Goal: Transaction & Acquisition: Purchase product/service

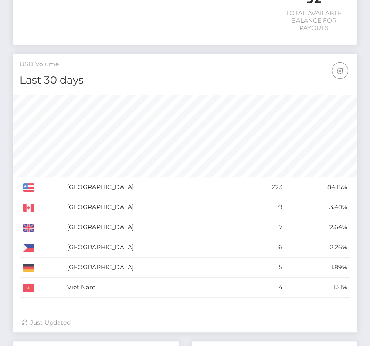
scroll to position [348, 0]
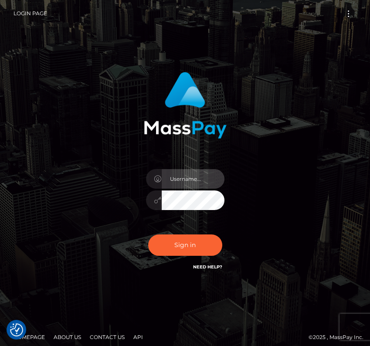
click at [173, 179] on input "text" at bounding box center [193, 179] width 63 height 20
type input "kateo"
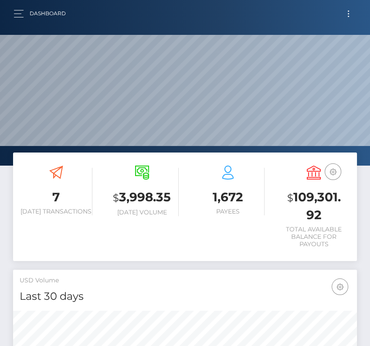
scroll to position [154, 165]
click at [17, 17] on button "button" at bounding box center [22, 14] width 16 height 12
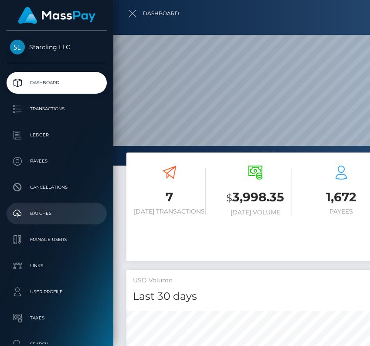
click at [49, 208] on p "Batches" at bounding box center [56, 213] width 93 height 13
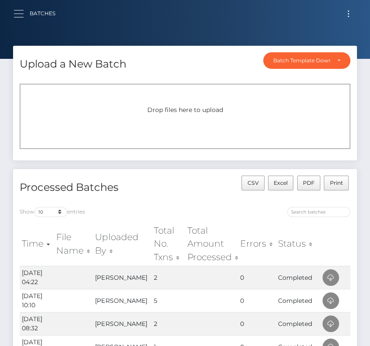
click at [18, 18] on button "button" at bounding box center [22, 14] width 16 height 12
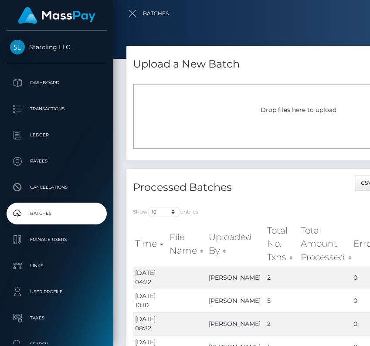
click at [130, 13] on div at bounding box center [298, 173] width 370 height 346
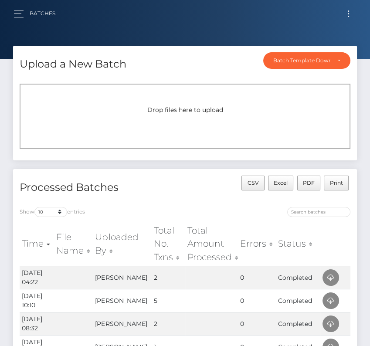
click at [351, 15] on button "Toggle navigation" at bounding box center [348, 14] width 16 height 12
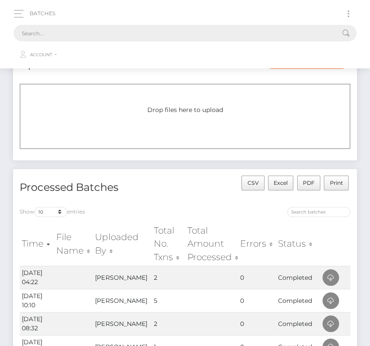
click at [219, 34] on input "text" at bounding box center [174, 33] width 320 height 17
paste input "2818232"
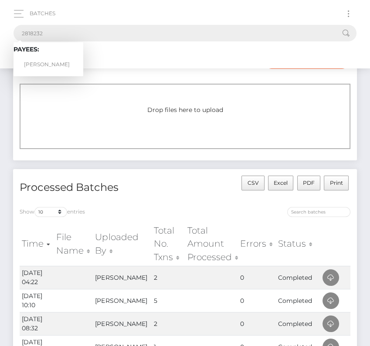
type input "2818232"
click at [51, 64] on link "Taisuke Morisaki" at bounding box center [49, 65] width 70 height 16
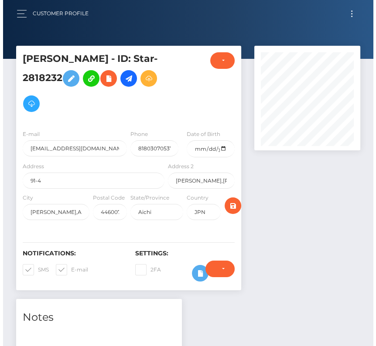
scroll to position [105, 106]
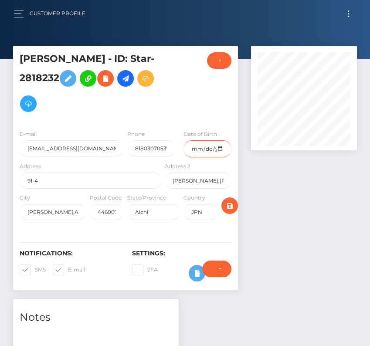
click at [220, 151] on input "date" at bounding box center [207, 148] width 48 height 17
type input "[DATE]"
click at [35, 269] on span at bounding box center [35, 269] width 0 height 7
click at [35, 269] on input "SMS" at bounding box center [38, 267] width 6 height 6
checkbox input "false"
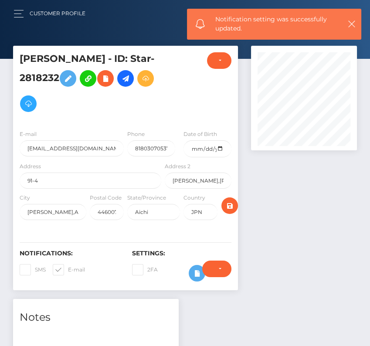
click at [68, 270] on span at bounding box center [68, 269] width 0 height 7
click at [68, 270] on input "E-mail" at bounding box center [71, 267] width 6 height 6
checkbox input "false"
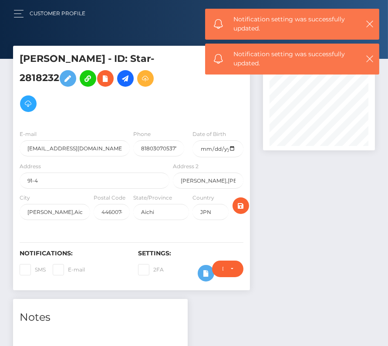
scroll to position [105, 112]
click at [244, 206] on icon "submit" at bounding box center [241, 205] width 10 height 11
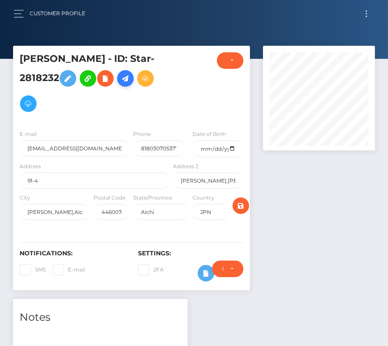
click at [128, 80] on icon at bounding box center [125, 78] width 10 height 11
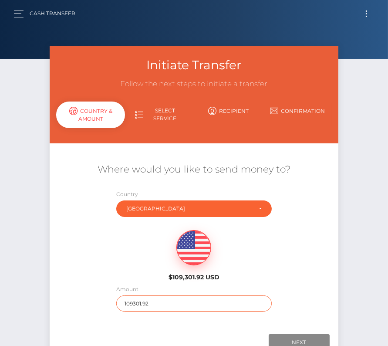
click at [139, 302] on input "109301.92" at bounding box center [193, 303] width 155 height 16
type input "798"
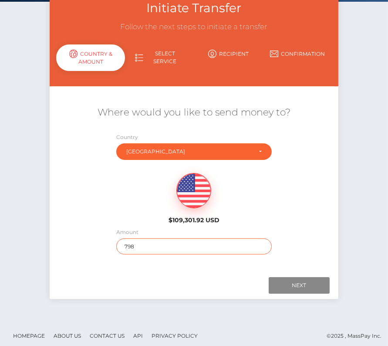
scroll to position [61, 0]
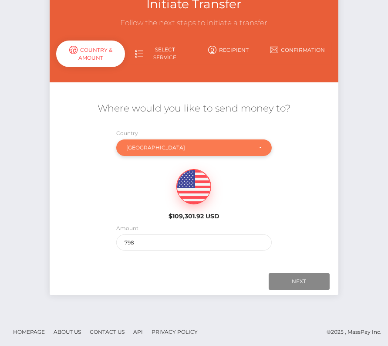
click at [176, 146] on div "Japan" at bounding box center [188, 147] width 125 height 7
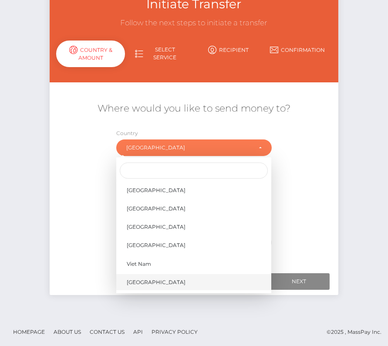
scroll to position [4182, 0]
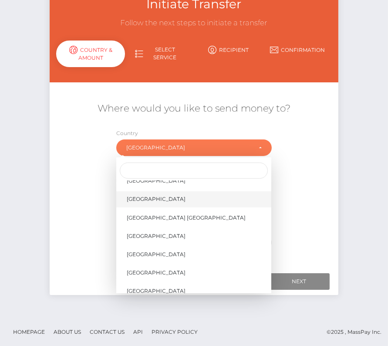
click at [161, 196] on span "United States" at bounding box center [156, 199] width 59 height 8
select select "[GEOGRAPHIC_DATA]"
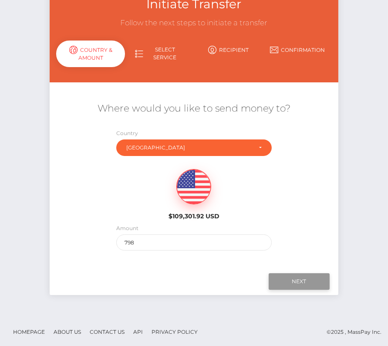
click at [300, 281] on input "Next" at bounding box center [299, 281] width 61 height 17
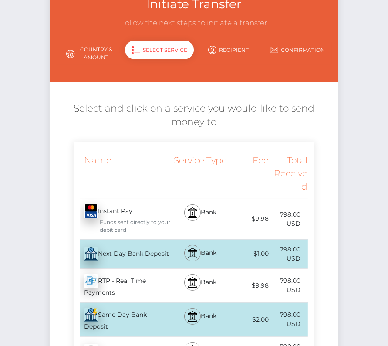
click at [110, 247] on div "Next Day Bank Deposit - USD" at bounding box center [123, 254] width 98 height 24
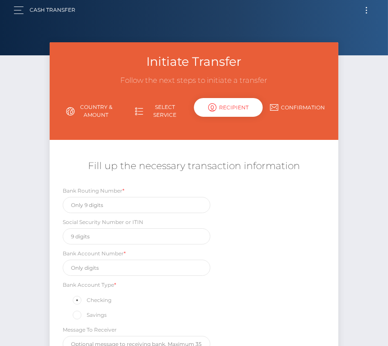
scroll to position [0, 0]
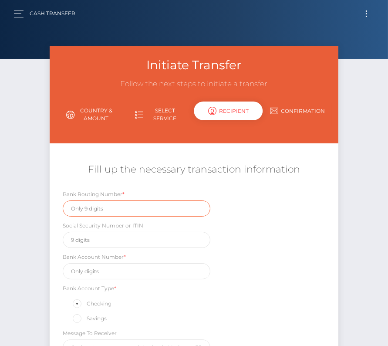
click at [84, 209] on input "text" at bounding box center [137, 208] width 148 height 16
paste input "101019628"
type input "101019628"
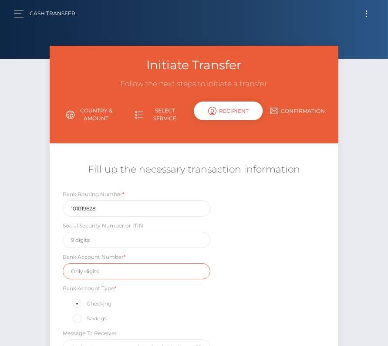
click at [112, 272] on input "text" at bounding box center [137, 271] width 148 height 16
paste input "216507695746"
type input "216507695746"
click at [262, 272] on div "Bank Routing Number * 101019628 Social Security Number or ITIN Bank Account Num…" at bounding box center [194, 275] width 289 height 170
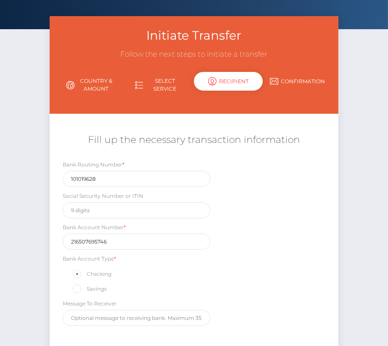
scroll to position [102, 0]
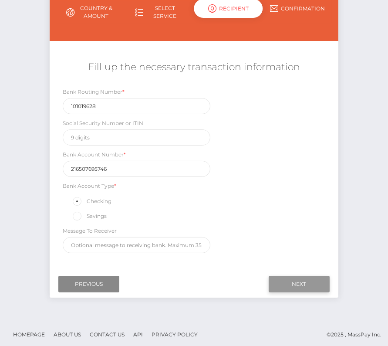
click at [312, 282] on input "Next" at bounding box center [299, 284] width 61 height 17
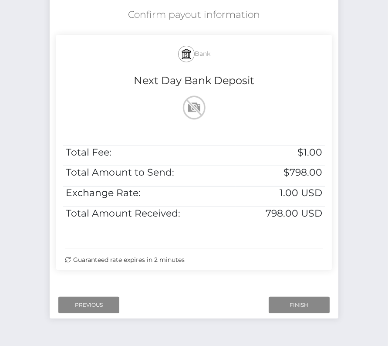
scroll to position [178, 0]
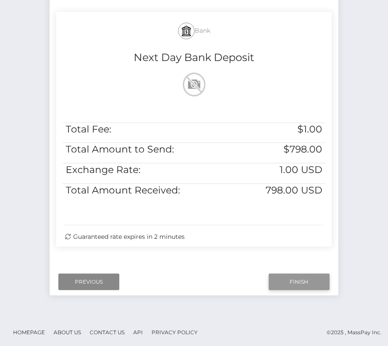
click at [299, 279] on input "Finish" at bounding box center [299, 282] width 61 height 17
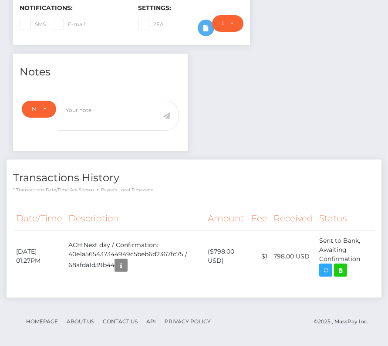
scroll to position [105, 112]
drag, startPoint x: 17, startPoint y: 246, endPoint x: 365, endPoint y: 257, distance: 348.7
click at [365, 257] on tr "[DATE] 01:27PM ACH Next day / Confirmation: 40e1a565437344949c5beb6d2367fc75 / …" at bounding box center [194, 255] width 362 height 51
copy tr "[DATE] 01:27PM ACH Next day / Confirmation: 40e1a565437344949c5beb6d2367fc75 / …"
click at [343, 267] on icon at bounding box center [340, 270] width 10 height 11
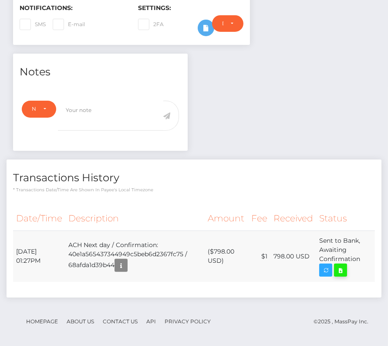
click at [0, 0] on div "[PERSON_NAME] - ID: Star-2818232 ACTIVE DEACTIVE" at bounding box center [194, 74] width 388 height 549
click at [342, 267] on icon at bounding box center [340, 270] width 10 height 11
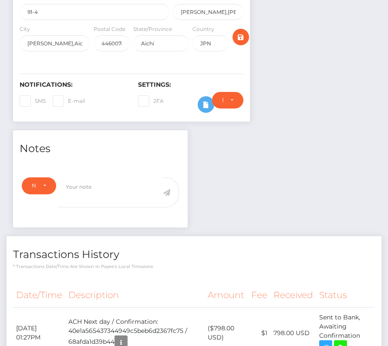
scroll to position [245, 0]
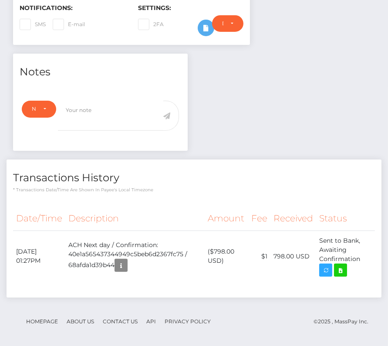
click at [238, 214] on th "Amount" at bounding box center [227, 219] width 44 height 24
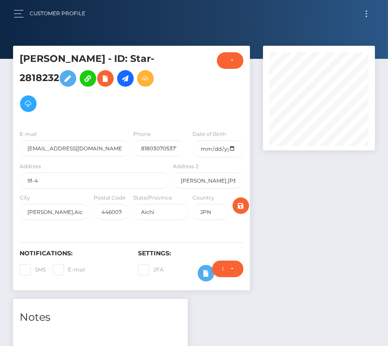
click at [367, 15] on button "Toggle navigation" at bounding box center [367, 14] width 16 height 12
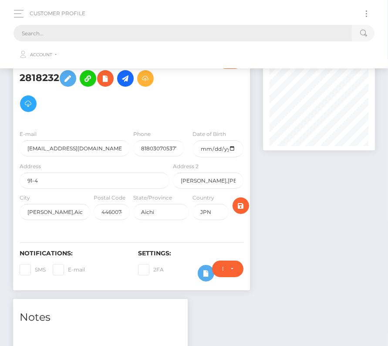
click at [232, 37] on input "text" at bounding box center [183, 33] width 339 height 17
paste input "3427585"
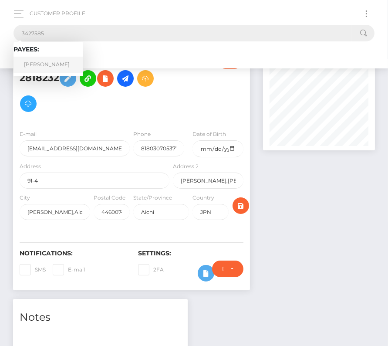
type input "3427585"
click at [61, 63] on link "Carter Herring" at bounding box center [49, 65] width 70 height 16
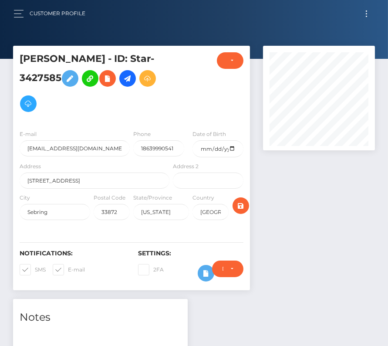
scroll to position [105, 112]
click at [232, 149] on input "date" at bounding box center [218, 148] width 51 height 17
type input "[DATE]"
click at [35, 268] on span at bounding box center [35, 269] width 0 height 7
click at [35, 268] on input "SMS" at bounding box center [38, 267] width 6 height 6
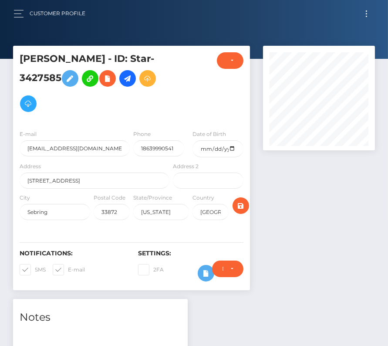
checkbox input "false"
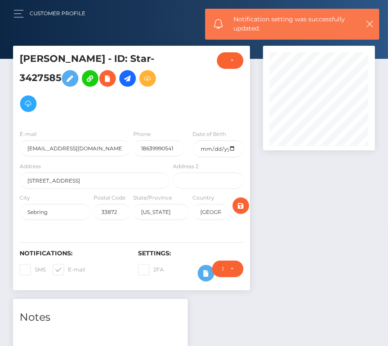
click at [68, 268] on span at bounding box center [68, 269] width 0 height 7
click at [68, 268] on input "E-mail" at bounding box center [71, 267] width 6 height 6
checkbox input "false"
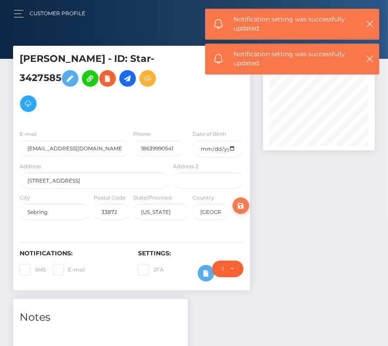
click at [239, 203] on icon "submit" at bounding box center [241, 205] width 10 height 11
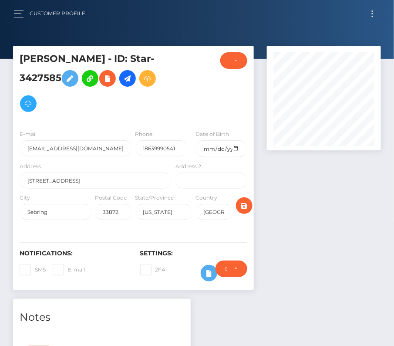
scroll to position [435586, 435577]
click at [242, 203] on icon "submit" at bounding box center [244, 205] width 10 height 11
click at [128, 84] on icon at bounding box center [127, 78] width 10 height 11
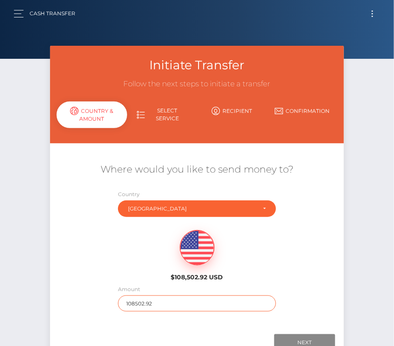
click at [143, 307] on input "108502.92" at bounding box center [197, 303] width 158 height 16
type input "184"
click at [298, 260] on div "$108,502.92 USD" at bounding box center [197, 252] width 294 height 63
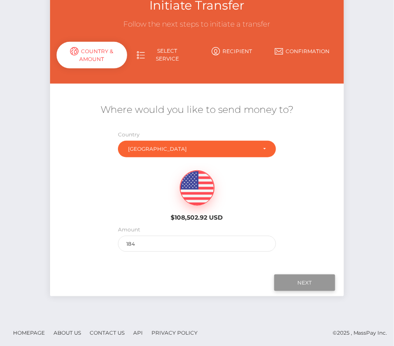
scroll to position [61, 0]
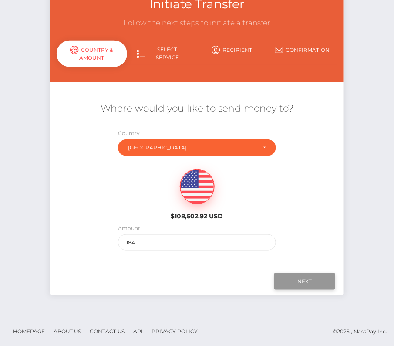
click at [307, 281] on input "Next" at bounding box center [304, 281] width 61 height 17
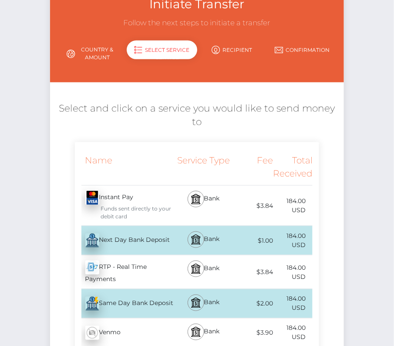
click at [113, 241] on div "Next Day Bank Deposit - USD" at bounding box center [124, 240] width 99 height 24
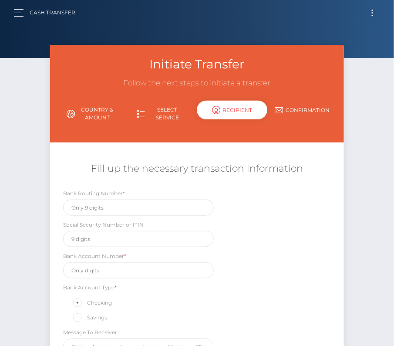
scroll to position [0, 0]
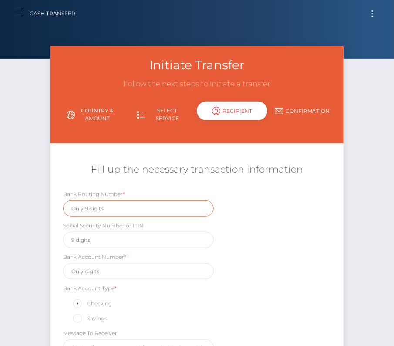
click at [91, 207] on input "text" at bounding box center [138, 208] width 151 height 16
paste input "041215663"
type input "041215663"
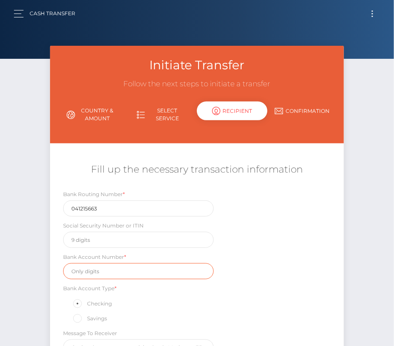
click at [104, 272] on input "text" at bounding box center [138, 271] width 151 height 16
paste input "1316452301483"
type input "1316452301483"
click at [240, 302] on div "Bank Routing Number * 041215663 Social Security Number or ITIN Bank Account Num…" at bounding box center [197, 275] width 294 height 170
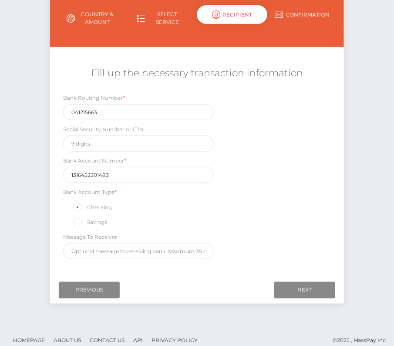
scroll to position [102, 0]
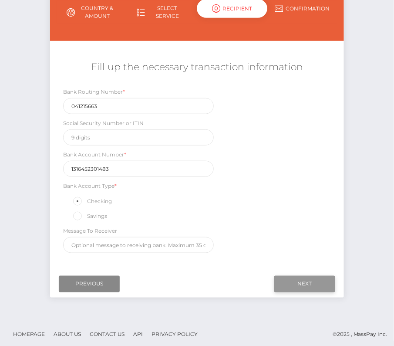
click at [306, 276] on input "Next" at bounding box center [304, 284] width 61 height 17
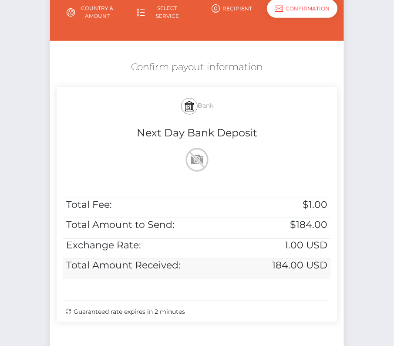
scroll to position [178, 0]
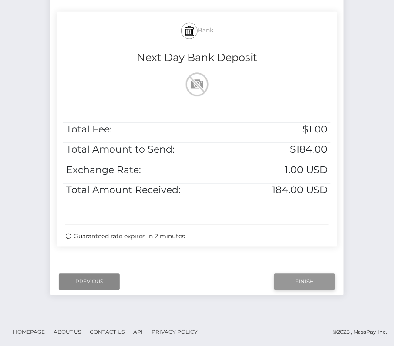
click at [292, 274] on input "Finish" at bounding box center [304, 282] width 61 height 17
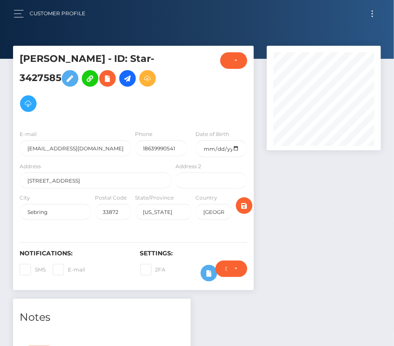
scroll to position [249, 0]
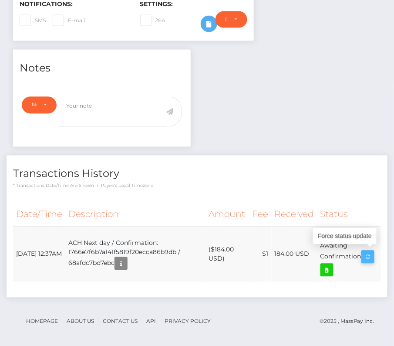
drag, startPoint x: 15, startPoint y: 246, endPoint x: 366, endPoint y: 258, distance: 351.8
click at [366, 258] on tr "August 28, 2025 12:37AM ACH Next day / Confirmation: 1766e7f6b7a141f5819f20ecca…" at bounding box center [197, 254] width 368 height 55
copy tr "August 28, 2025 12:37AM ACH Next day / Confirmation: 1766e7f6b7a141f5819f20ecca…"
click at [334, 270] on link at bounding box center [327, 270] width 13 height 13
click at [0, 0] on div "Carter Herring - ID: Star-3427585 ACTIVE DEACTIVE" at bounding box center [197, 73] width 394 height 553
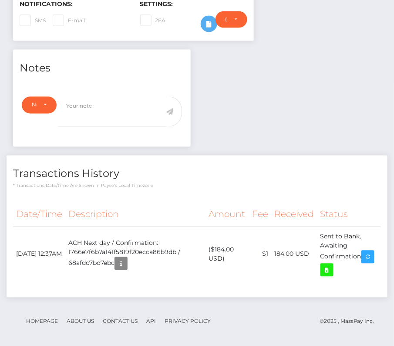
scroll to position [0, 0]
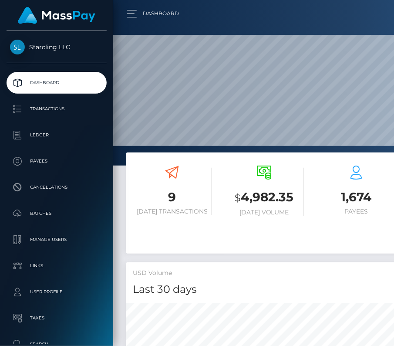
scroll to position [154, 177]
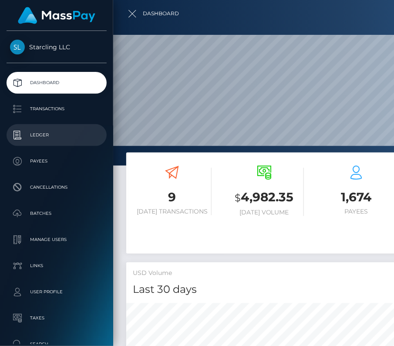
click at [41, 135] on p "Ledger" at bounding box center [56, 135] width 93 height 13
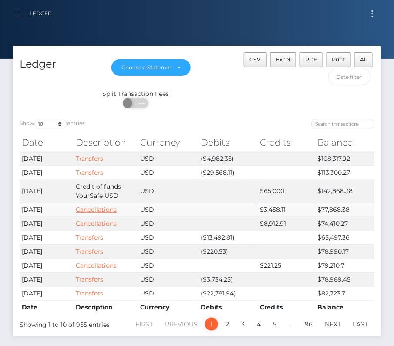
click at [95, 206] on link "Cancellations" at bounding box center [96, 210] width 41 height 8
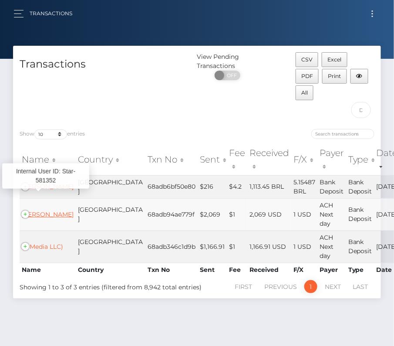
click at [47, 210] on link "Inelia Benz" at bounding box center [48, 214] width 52 height 8
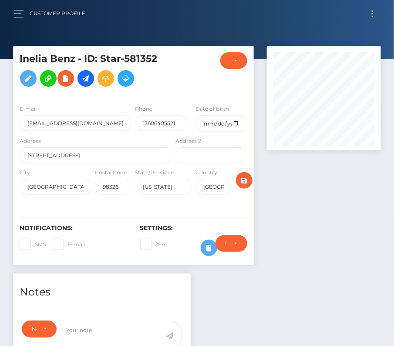
scroll to position [105, 114]
click at [147, 54] on h5 "Inelia Benz - ID: Star-581352" at bounding box center [94, 71] width 148 height 39
copy h5 "581352"
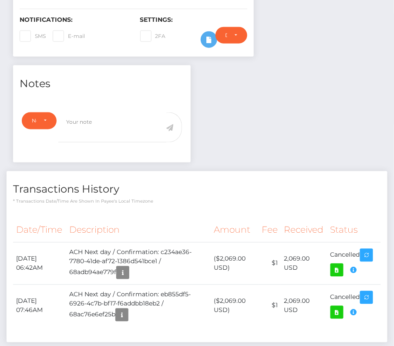
scroll to position [0, 0]
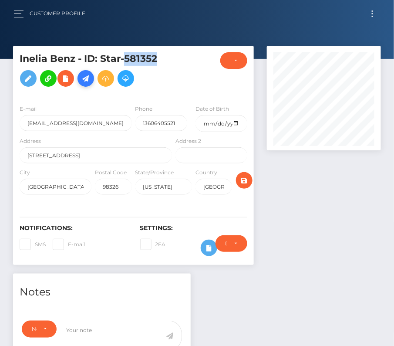
click at [88, 81] on icon at bounding box center [86, 78] width 10 height 11
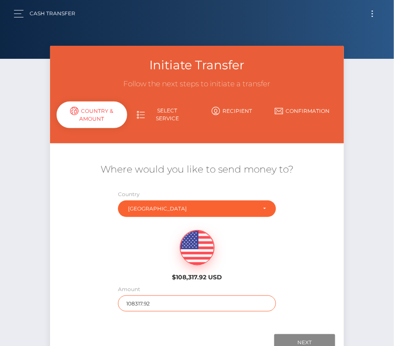
click at [135, 303] on input "108317.92" at bounding box center [197, 303] width 158 height 16
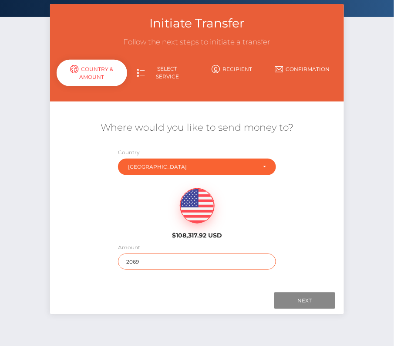
scroll to position [61, 0]
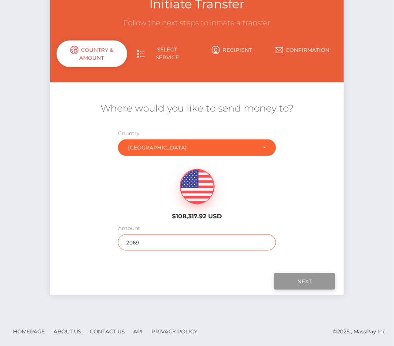
type input "2069"
click at [319, 276] on input "Next" at bounding box center [304, 281] width 61 height 17
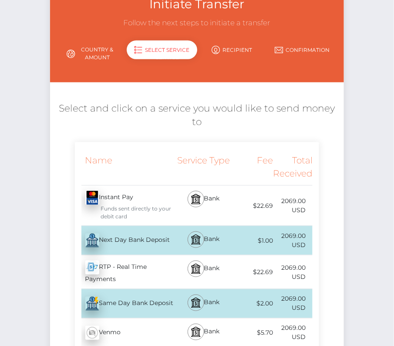
click at [143, 235] on div "Next Day Bank Deposit - USD" at bounding box center [124, 240] width 99 height 24
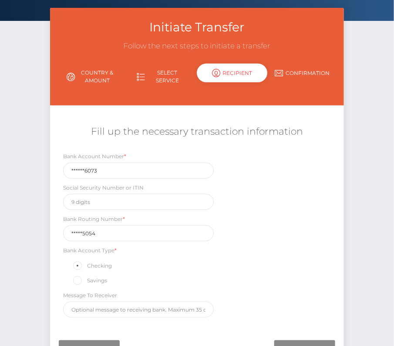
scroll to position [94, 0]
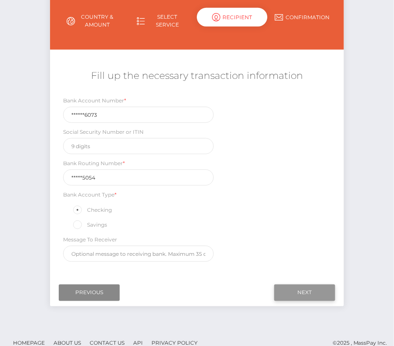
click at [298, 288] on input "Next" at bounding box center [304, 293] width 61 height 17
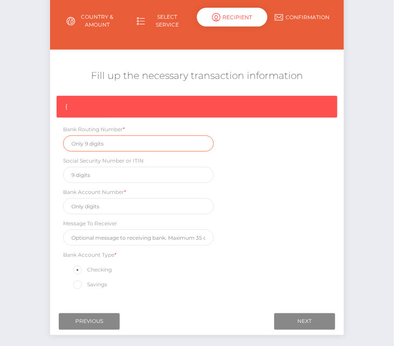
click at [94, 142] on input "text" at bounding box center [138, 143] width 151 height 16
paste input "123205054"
type input "123205054"
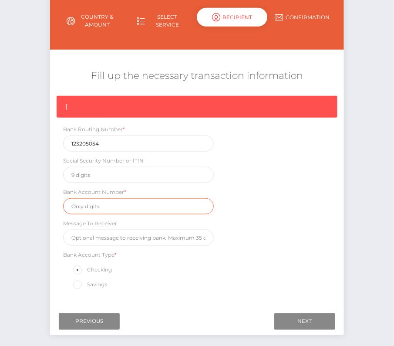
click at [105, 204] on input "text" at bounding box center [138, 206] width 151 height 16
paste input "3966476073"
type input "3966476073"
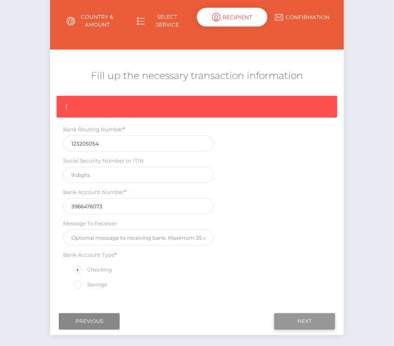
click at [291, 318] on input "Next" at bounding box center [304, 321] width 61 height 17
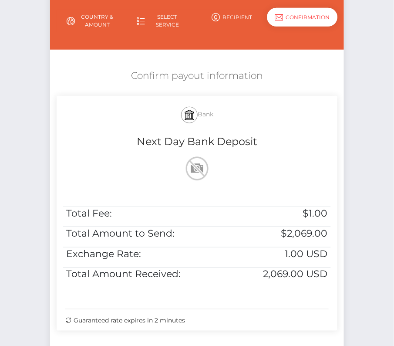
scroll to position [178, 0]
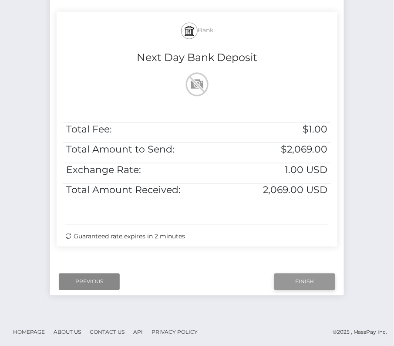
click at [305, 283] on input "Finish" at bounding box center [304, 282] width 61 height 17
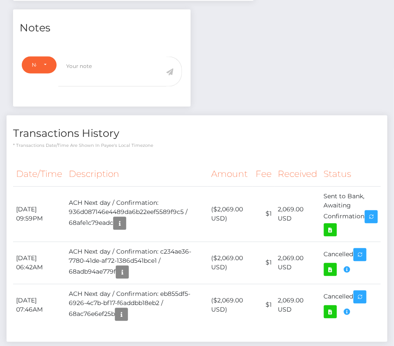
scroll to position [275, 0]
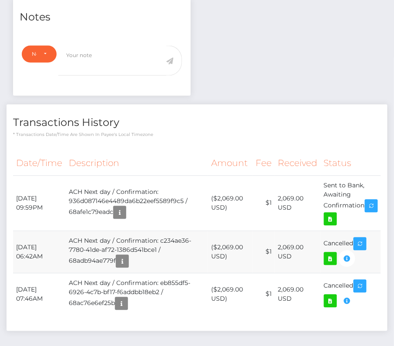
drag, startPoint x: 17, startPoint y: 237, endPoint x: 356, endPoint y: 247, distance: 339.6
click at [356, 247] on tr "August 26, 2025 06:42AM ACH Next day / Confirmation: c234ae36-7780-41de-af72-13…" at bounding box center [197, 252] width 368 height 42
copy tr "August 26, 2025 06:42AM ACH Next day / Confirmation: c234ae36-7780-41de-af72-13…"
drag, startPoint x: 16, startPoint y: 194, endPoint x: 366, endPoint y: 203, distance: 350.4
click at [366, 203] on tr "August 27, 2025 09:59PM ACH Next day / Confirmation: 936d087146e4489da6b22eef55…" at bounding box center [197, 203] width 368 height 55
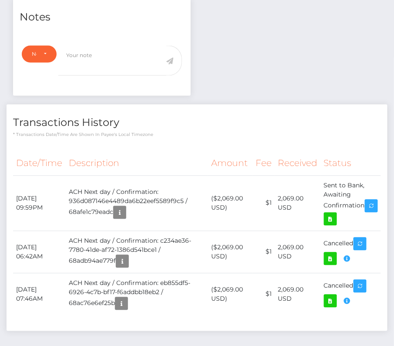
copy tr "August 27, 2025 09:59PM ACH Next day / Confirmation: 936d087146e4489da6b22eef55…"
click at [336, 214] on icon at bounding box center [330, 219] width 10 height 11
click at [0, 0] on div "Inelia Benz - ID: Star-581352" at bounding box center [197, 77] width 394 height 612
click at [179, 152] on th "Description" at bounding box center [137, 164] width 142 height 24
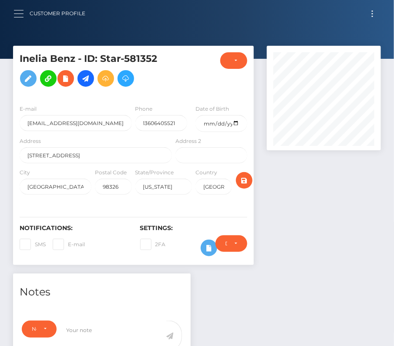
click at [17, 17] on span "button" at bounding box center [19, 17] width 10 height 0
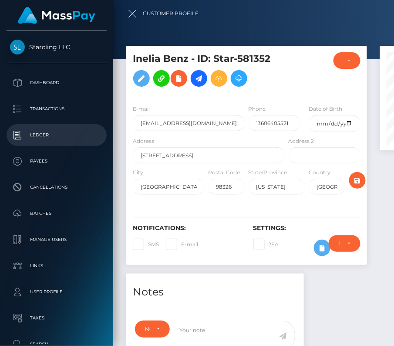
click at [41, 135] on p "Ledger" at bounding box center [56, 135] width 93 height 13
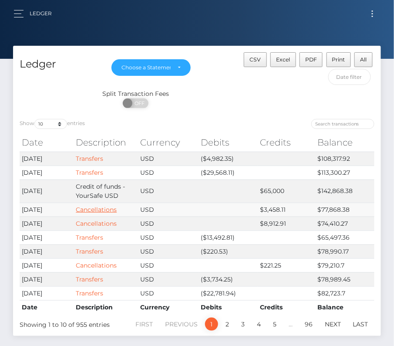
click at [99, 207] on link "Cancellations" at bounding box center [96, 210] width 41 height 8
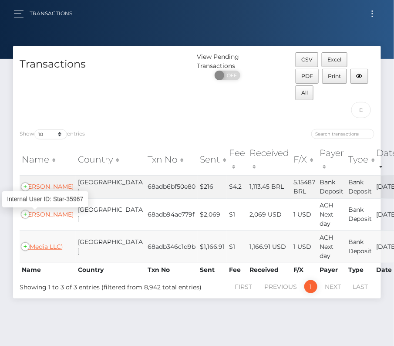
click at [41, 243] on link "(Z Media LLC)" at bounding box center [42, 247] width 41 height 8
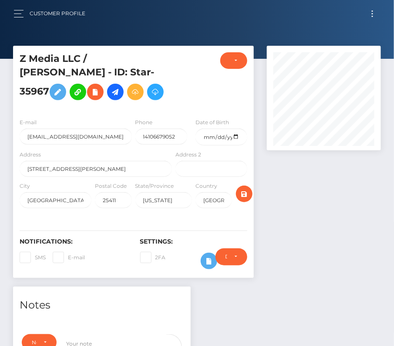
click at [36, 87] on h5 "Z Media LLC / [PERSON_NAME] - ID: Star-35967" at bounding box center [94, 78] width 148 height 52
copy h5 "35967"
click at [119, 88] on icon at bounding box center [115, 92] width 10 height 11
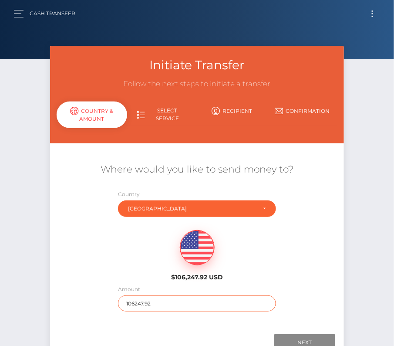
click at [154, 306] on input "106247.92" at bounding box center [197, 303] width 158 height 16
paste input ",166.91"
click at [286, 312] on div "Where would you like to send money to? Country Abkhazia Afghanistan Albania Alg…" at bounding box center [197, 237] width 294 height 157
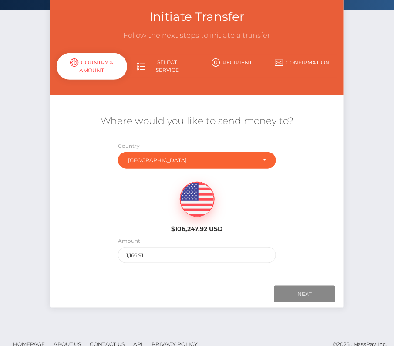
scroll to position [51, 0]
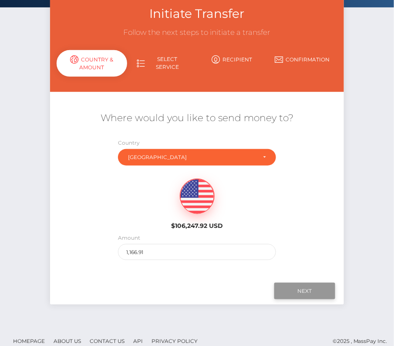
click at [313, 289] on input "Next" at bounding box center [304, 291] width 61 height 17
click at [332, 286] on input "Next" at bounding box center [304, 291] width 61 height 17
click at [290, 286] on input "Next" at bounding box center [304, 291] width 61 height 17
click at [301, 291] on input "Next" at bounding box center [304, 291] width 61 height 17
click at [168, 269] on div "Where would you like to send money to? Country Abkhazia Afghanistan Albania Alg…" at bounding box center [197, 185] width 281 height 175
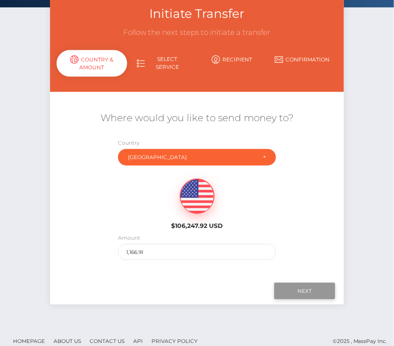
click at [294, 291] on input "Next" at bounding box center [304, 291] width 61 height 17
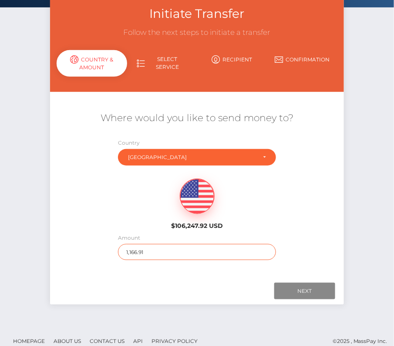
click at [162, 248] on input "1,166.91" at bounding box center [197, 252] width 158 height 16
drag, startPoint x: 162, startPoint y: 248, endPoint x: 86, endPoint y: 253, distance: 75.5
click at [86, 253] on div "Where would you like to send money to? Country Abkhazia Afghanistan Albania Alg…" at bounding box center [197, 185] width 294 height 157
type input "1166.91"
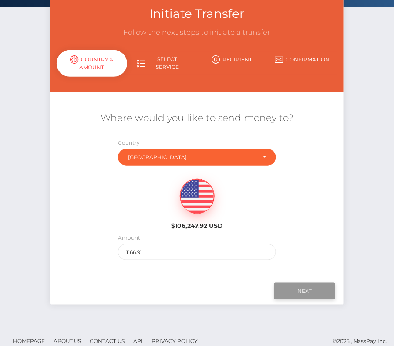
click at [300, 291] on input "Next" at bounding box center [304, 291] width 61 height 17
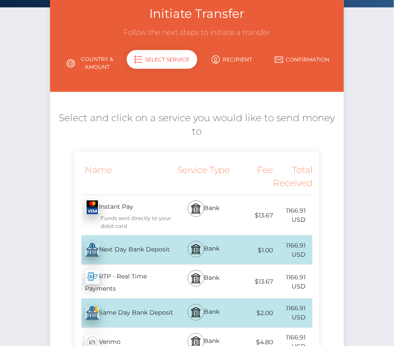
click at [163, 251] on div "Next Day Bank Deposit - USD" at bounding box center [124, 250] width 99 height 24
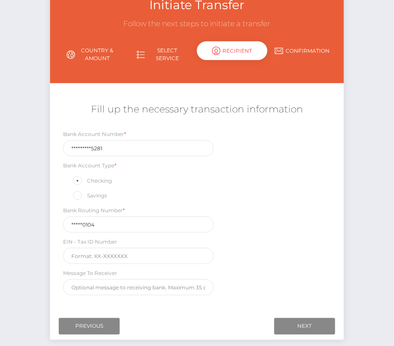
scroll to position [102, 0]
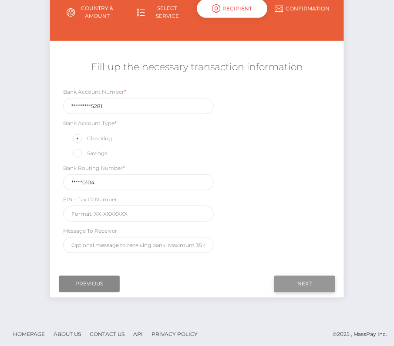
click at [310, 278] on input "Next" at bounding box center [304, 284] width 61 height 17
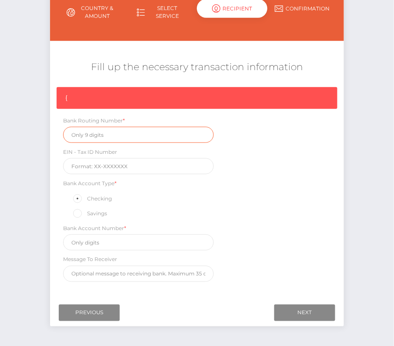
click at [92, 141] on input "text" at bounding box center [138, 135] width 151 height 16
paste input "061000104"
type input "061000104"
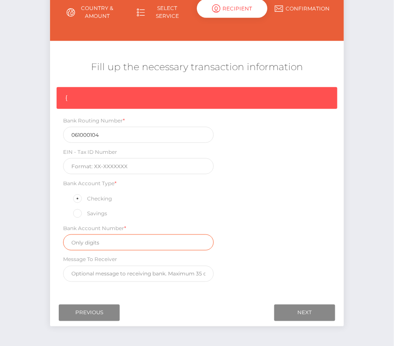
click at [98, 240] on input "text" at bounding box center [138, 242] width 151 height 16
paste input "1000250135281"
type input "1000250135281"
click at [264, 257] on div "{ Bank Routing Number * 061000104 EIN - Tax ID Number Bank Account Type * Check…" at bounding box center [197, 186] width 294 height 199
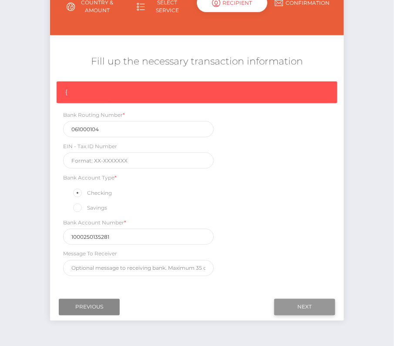
click at [306, 303] on input "Next" at bounding box center [304, 307] width 61 height 17
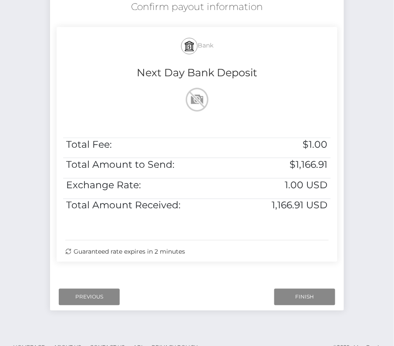
scroll to position [178, 0]
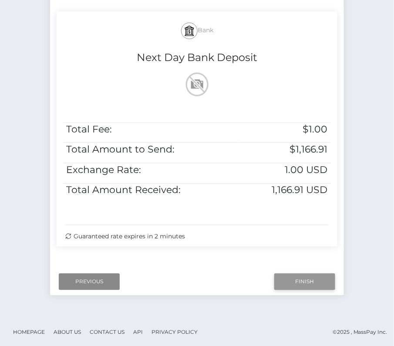
click at [312, 274] on input "Finish" at bounding box center [304, 282] width 61 height 17
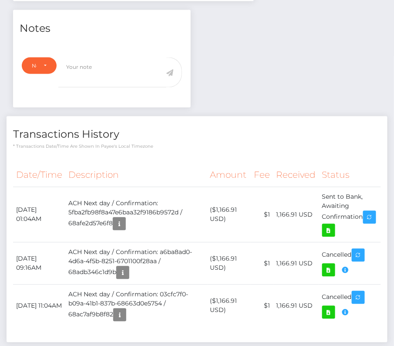
scroll to position [318, 0]
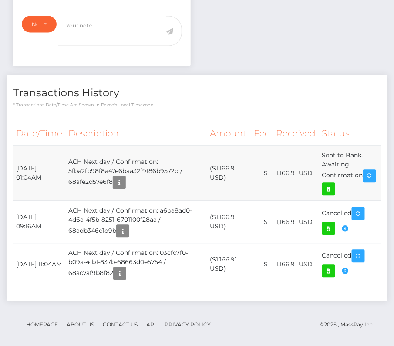
drag, startPoint x: 15, startPoint y: 162, endPoint x: 366, endPoint y: 173, distance: 350.9
click at [366, 173] on tr "August 28, 2025 01:04AM ACH Next day / Confirmation: 5fba2fb98f8a47e6baa32f9186…" at bounding box center [197, 173] width 368 height 55
copy tr "August 28, 2025 01:04AM ACH Next day / Confirmation: 5fba2fb98f8a47e6baa32f9186…"
click at [334, 184] on icon at bounding box center [329, 189] width 10 height 11
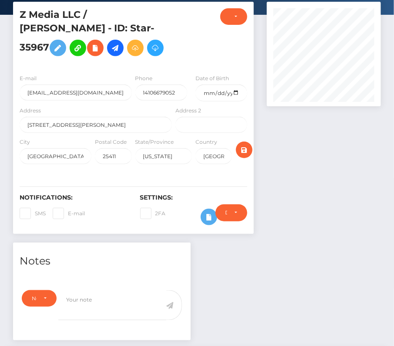
scroll to position [0, 0]
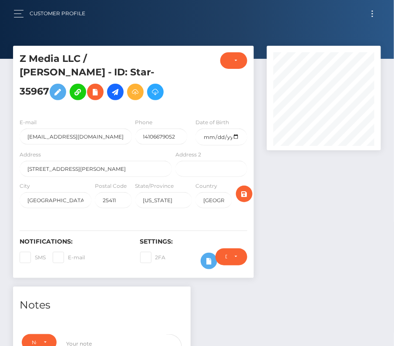
click at [15, 21] on div "Customer Profile" at bounding box center [53, 13] width 79 height 18
click at [20, 14] on button "button" at bounding box center [22, 14] width 16 height 12
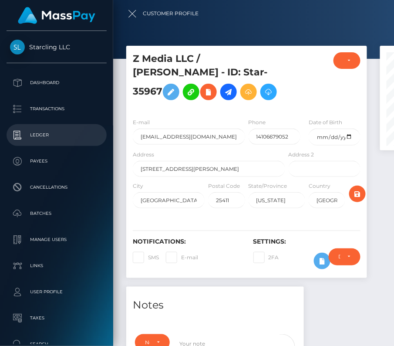
click at [41, 138] on p "Ledger" at bounding box center [56, 135] width 93 height 13
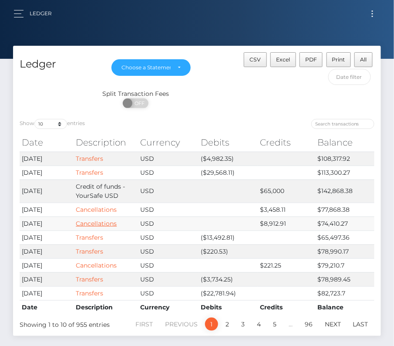
click at [97, 222] on link "Cancellations" at bounding box center [96, 224] width 41 height 8
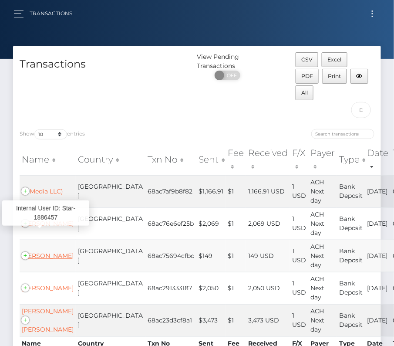
click at [44, 252] on link "Christopher Spain" at bounding box center [48, 256] width 52 height 8
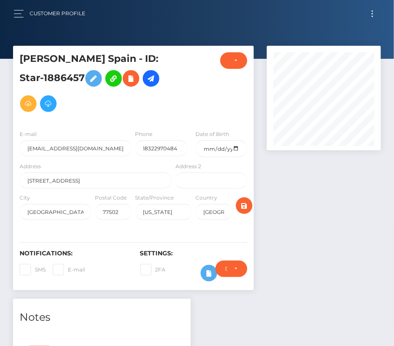
scroll to position [105, 114]
click at [41, 74] on h5 "[PERSON_NAME] Spain - ID: Star-1886457" at bounding box center [94, 84] width 148 height 64
copy h5 "1886457"
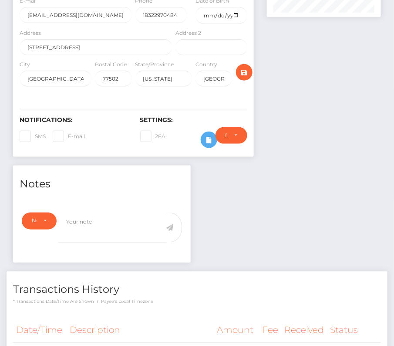
scroll to position [212, 0]
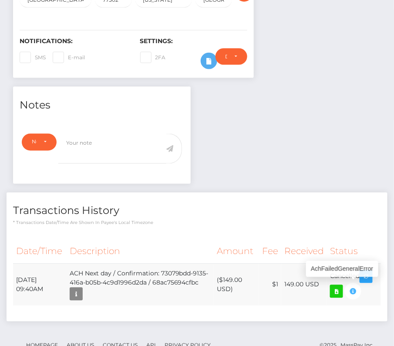
drag, startPoint x: 15, startPoint y: 274, endPoint x: 357, endPoint y: 280, distance: 342.1
click at [356, 280] on tr "August 25, 2025 09:40AM ACH Next day / Confirmation: 73079bdd-9135-416a-b05b-4c…" at bounding box center [197, 285] width 368 height 42
copy tr "August 25, 2025 09:40AM ACH Next day / Confirmation: 73079bdd-9135-416a-b05b-4c…"
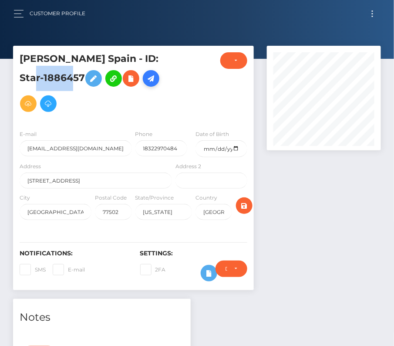
click at [146, 81] on icon at bounding box center [151, 78] width 10 height 11
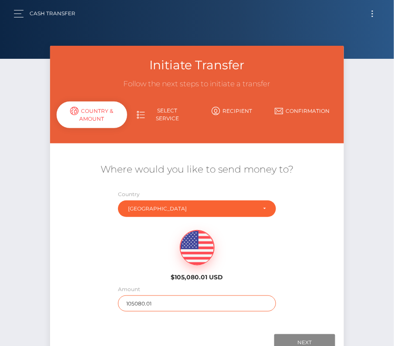
click at [136, 304] on input "105080.01" at bounding box center [197, 303] width 158 height 16
type input "149"
click at [149, 246] on div "$105,080.01 USD" at bounding box center [197, 252] width 98 height 63
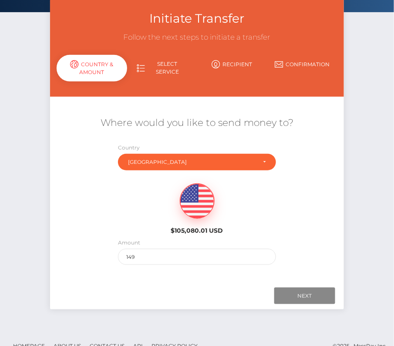
scroll to position [61, 0]
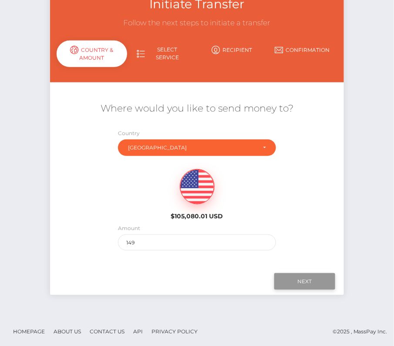
click at [305, 277] on input "Next" at bounding box center [304, 281] width 61 height 17
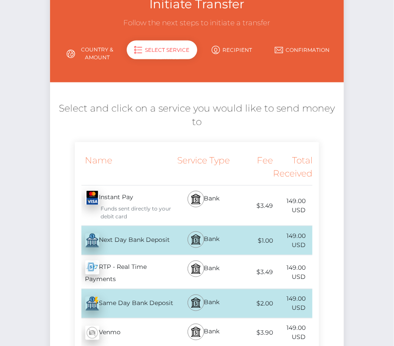
click at [217, 237] on div "Bank" at bounding box center [204, 240] width 60 height 29
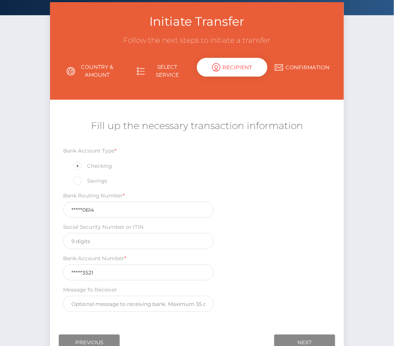
scroll to position [88, 0]
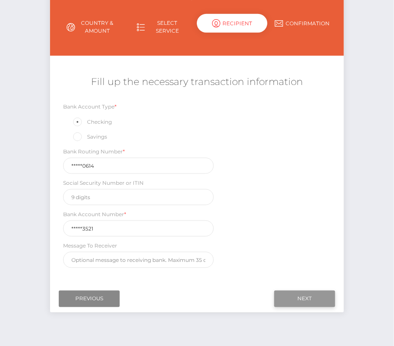
click at [302, 291] on input "Next" at bounding box center [304, 299] width 61 height 17
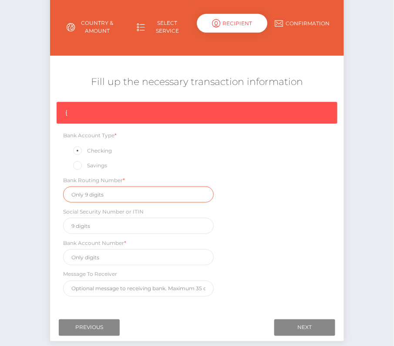
click at [105, 193] on input "text" at bounding box center [138, 194] width 151 height 16
paste input "111000614"
type input "111000614"
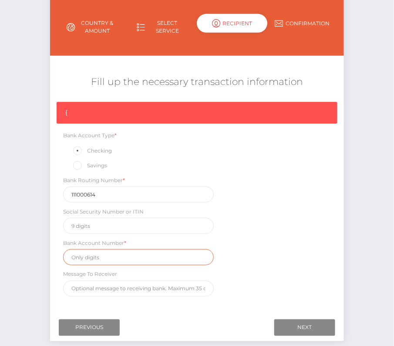
click at [102, 252] on input "text" at bounding box center [138, 257] width 151 height 16
paste input "732383521"
type input "732383521"
click at [272, 265] on div "{ Bank Account Type * Checking Savings Bank Routing Number * 111000614 Social S…" at bounding box center [197, 201] width 294 height 199
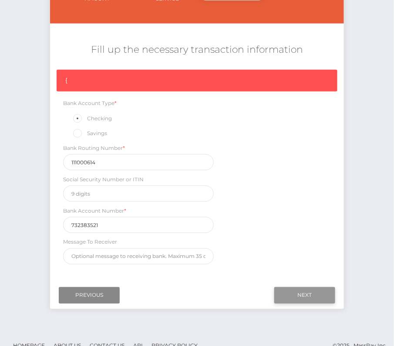
click at [298, 290] on input "Next" at bounding box center [304, 295] width 61 height 17
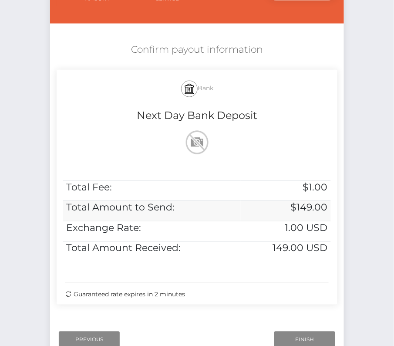
scroll to position [178, 0]
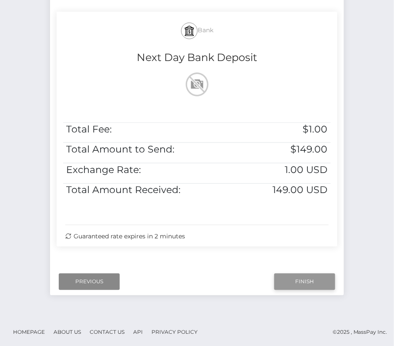
click at [309, 278] on input "Finish" at bounding box center [304, 282] width 61 height 17
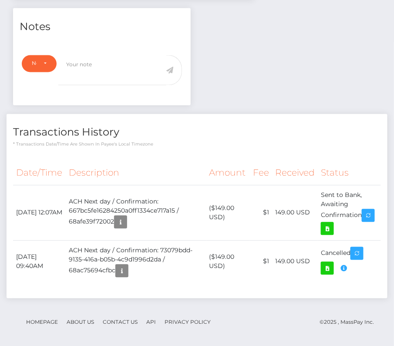
scroll to position [291, 0]
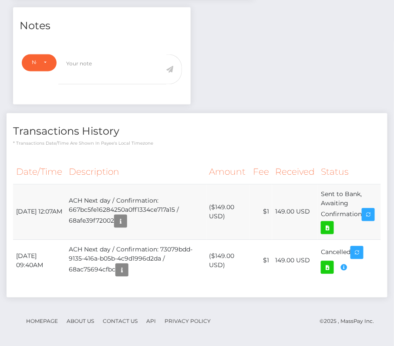
drag, startPoint x: 15, startPoint y: 205, endPoint x: 364, endPoint y: 212, distance: 349.5
click at [364, 212] on tr "[DATE] 12:07AM ACH Next day / Confirmation: 667bc5fe16284250a0ff1334ce717a15 / …" at bounding box center [197, 211] width 368 height 55
copy tr "[DATE] 12:07AM ACH Next day / Confirmation: 667bc5fe16284250a0ff1334ce717a15 / …"
click at [326, 223] on icon at bounding box center [327, 228] width 10 height 11
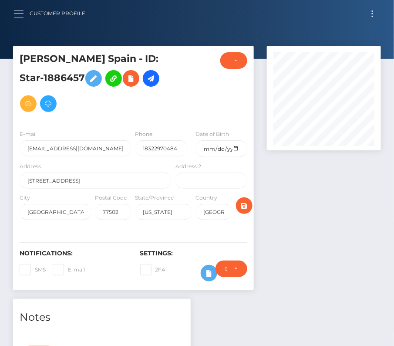
click at [20, 12] on button "button" at bounding box center [22, 14] width 16 height 12
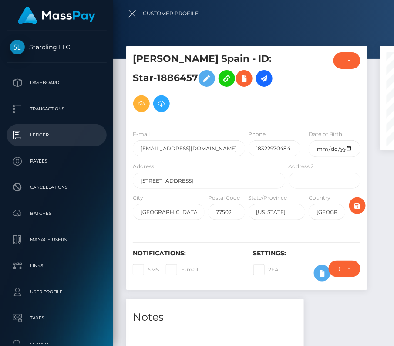
click at [41, 132] on p "Ledger" at bounding box center [56, 135] width 93 height 13
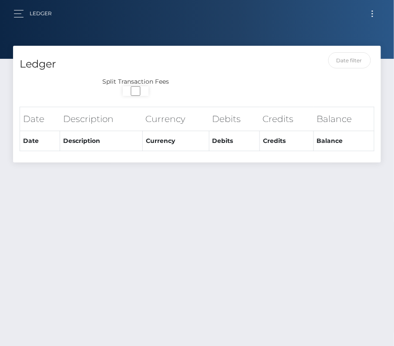
select select
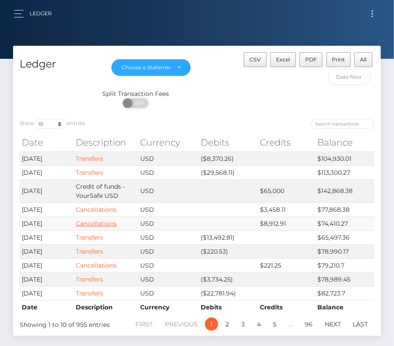
click at [100, 223] on link "Cancellations" at bounding box center [96, 224] width 41 height 8
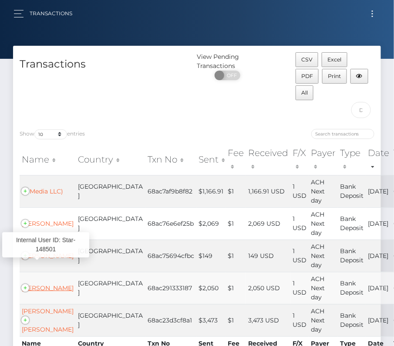
click at [43, 284] on link "Sobeida C Lagrange" at bounding box center [48, 288] width 52 height 8
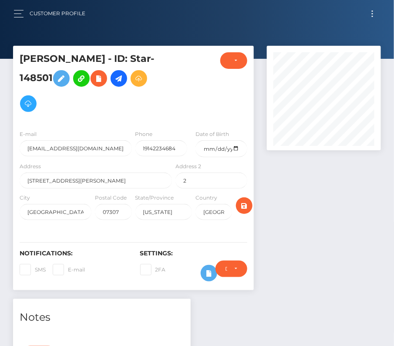
scroll to position [105, 114]
click at [67, 75] on h5 "[PERSON_NAME] - ID: Star-148501" at bounding box center [94, 84] width 148 height 64
copy h5 "148501"
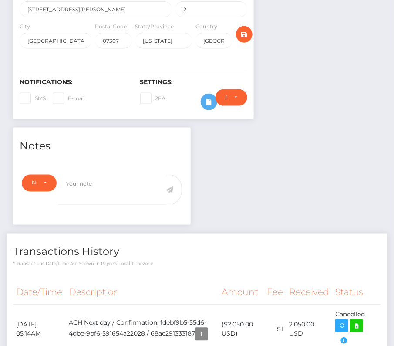
scroll to position [341, 0]
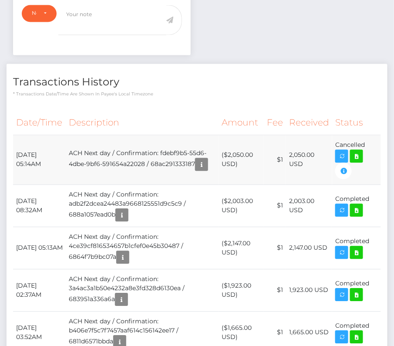
drag, startPoint x: 17, startPoint y: 151, endPoint x: 364, endPoint y: 163, distance: 347.4
click at [364, 163] on tr "[DATE] 05:14AM ACH Next day / Confirmation: fdebf9b5-55d6-4dbe-9bf6-591654a2202…" at bounding box center [197, 160] width 368 height 50
copy tbody "[DATE] 05:14AM ACH Next day / Confirmation: fdebf9b5-55d6-4dbe-9bf6-591654a2202…"
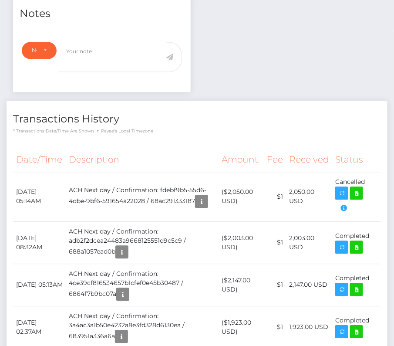
scroll to position [0, 0]
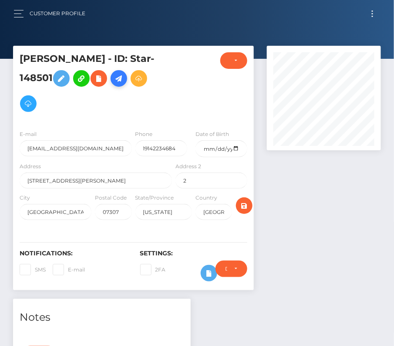
click at [124, 77] on icon at bounding box center [119, 78] width 10 height 11
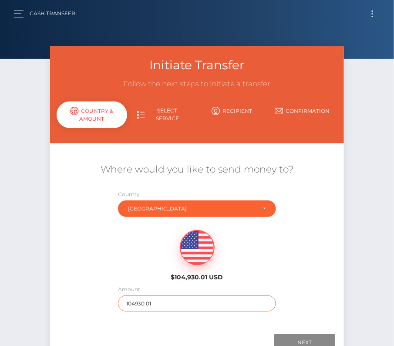
click at [145, 301] on input "104930.01" at bounding box center [197, 303] width 158 height 16
type input "2050"
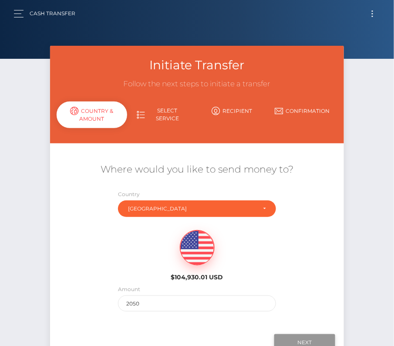
click at [301, 339] on input "Next" at bounding box center [304, 342] width 61 height 17
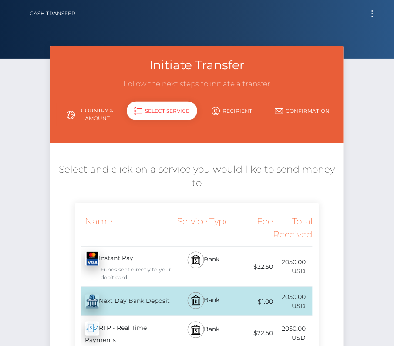
click at [128, 303] on div "Next Day Bank Deposit - USD" at bounding box center [124, 301] width 99 height 24
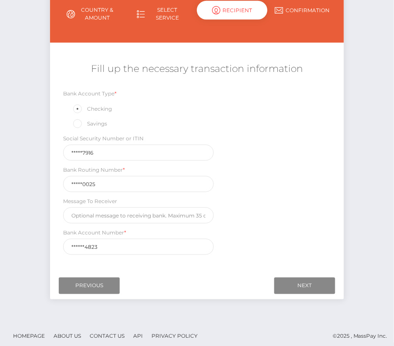
scroll to position [102, 0]
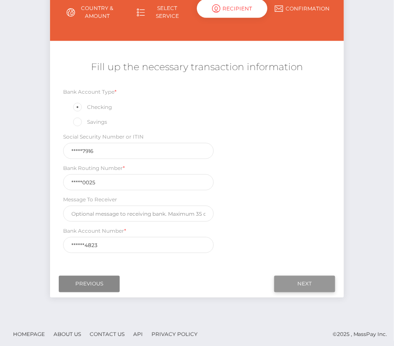
click at [297, 283] on input "Next" at bounding box center [304, 284] width 61 height 17
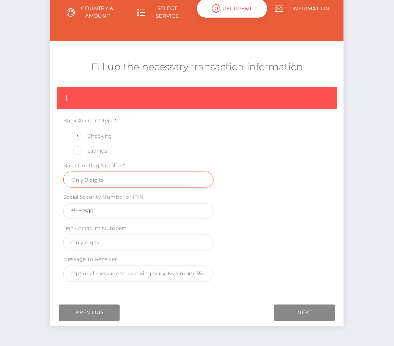
click at [96, 184] on input "text" at bounding box center [138, 180] width 151 height 16
paste input "021200025"
type input "021200025"
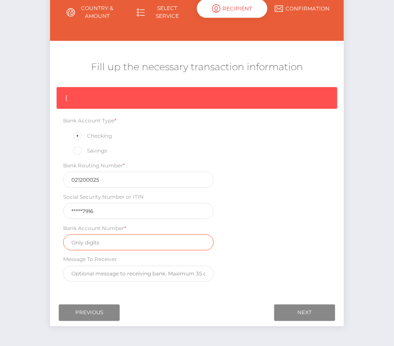
click at [115, 239] on input "text" at bounding box center [138, 242] width 151 height 16
paste input "7616574823"
type input "7616574823"
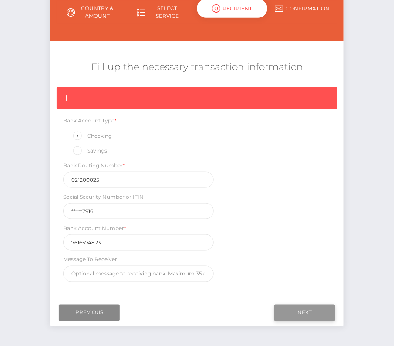
click at [298, 310] on input "Next" at bounding box center [304, 313] width 61 height 17
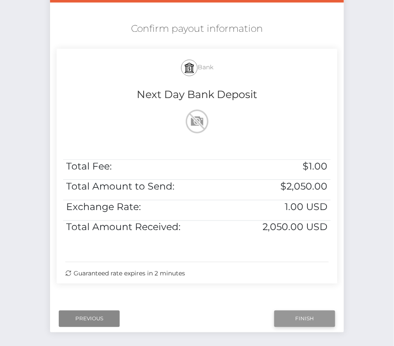
scroll to position [163, 0]
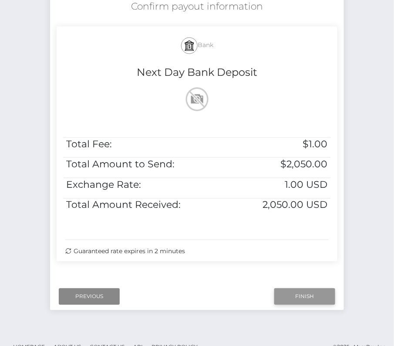
click at [314, 288] on input "Finish" at bounding box center [304, 296] width 61 height 17
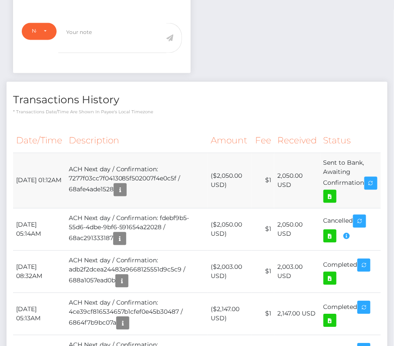
scroll to position [322, 0]
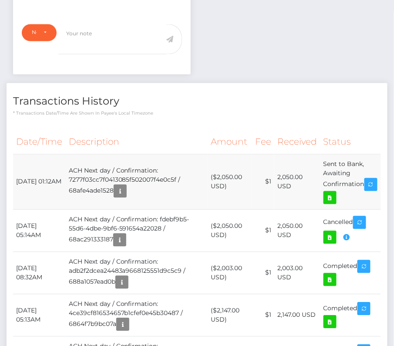
drag, startPoint x: 16, startPoint y: 170, endPoint x: 369, endPoint y: 180, distance: 353.1
click at [369, 180] on tr "[DATE] 01:12AM ACH Next day / Confirmation: 7277f03cc7f0413085f502007f4e0c5f / …" at bounding box center [197, 181] width 368 height 55
copy tr "[DATE] 01:12AM ACH Next day / Confirmation: 7277f03cc7f0413085f502007f4e0c5f / …"
click at [335, 194] on icon at bounding box center [330, 198] width 10 height 11
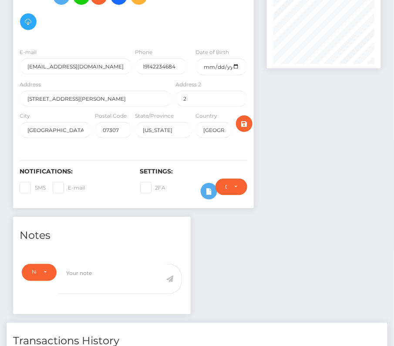
scroll to position [0, 0]
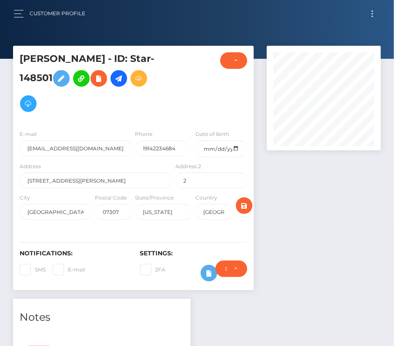
click at [15, 6] on div "Customer Profile" at bounding box center [53, 13] width 79 height 18
click at [15, 17] on button "button" at bounding box center [22, 14] width 16 height 12
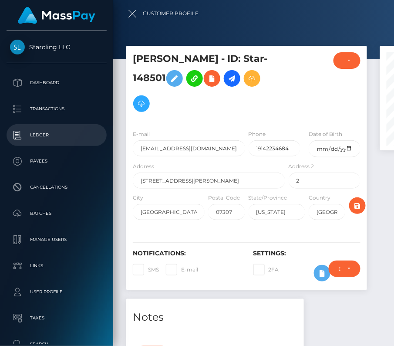
click at [49, 132] on p "Ledger" at bounding box center [56, 135] width 93 height 13
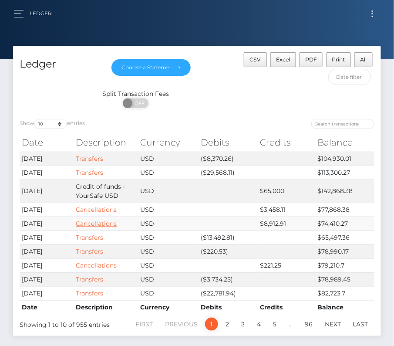
click at [95, 222] on link "Cancellations" at bounding box center [96, 224] width 41 height 8
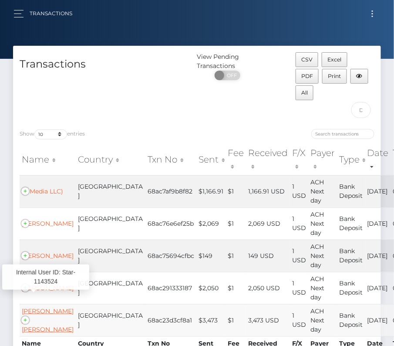
click at [43, 307] on link "[PERSON_NAME] R [PERSON_NAME]" at bounding box center [48, 320] width 52 height 26
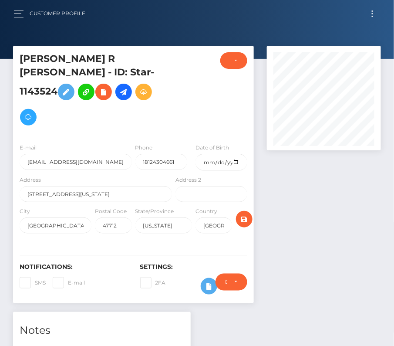
scroll to position [105, 114]
click at [43, 75] on h5 "[PERSON_NAME] R [PERSON_NAME] - ID: Star-1143524" at bounding box center [94, 91] width 148 height 78
click at [43, 75] on h5 "Drake R Murphy - ID: Star-1143524" at bounding box center [94, 91] width 148 height 78
copy h5 "1143524"
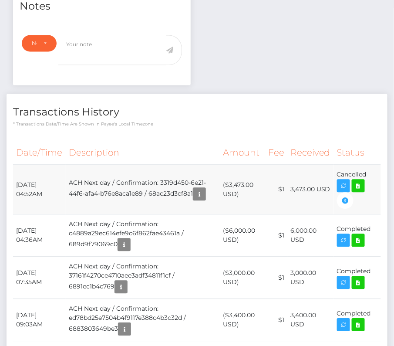
scroll to position [332, 0]
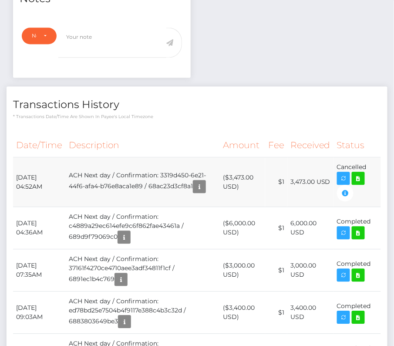
drag, startPoint x: 17, startPoint y: 161, endPoint x: 367, endPoint y: 159, distance: 350.7
click at [367, 159] on tr "August 25, 2025 04:52AM ACH Next day / Confirmation: 3319d450-6e21-44f6-afa4-b7…" at bounding box center [197, 183] width 368 height 50
copy tr "August 25, 2025 04:52AM ACH Next day / Confirmation: 3319d450-6e21-44f6-afa4-b7…"
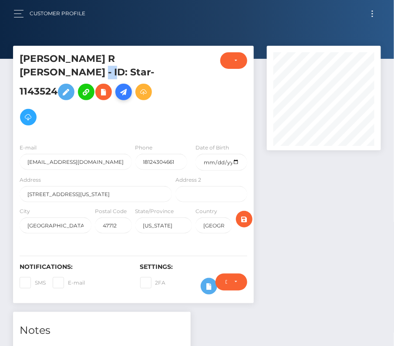
click at [129, 87] on icon at bounding box center [124, 92] width 10 height 11
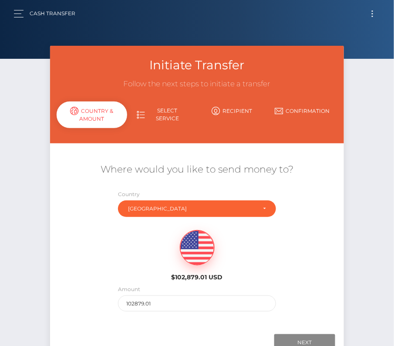
scroll to position [2, 0]
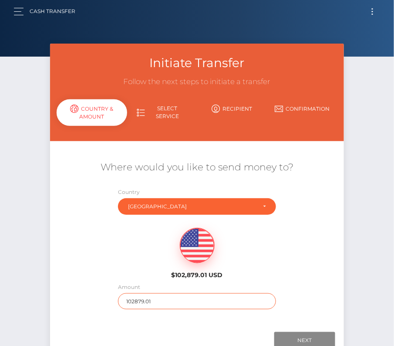
click at [139, 299] on input "102879.01" at bounding box center [197, 301] width 158 height 16
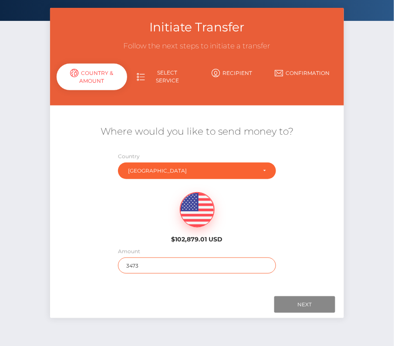
scroll to position [44, 0]
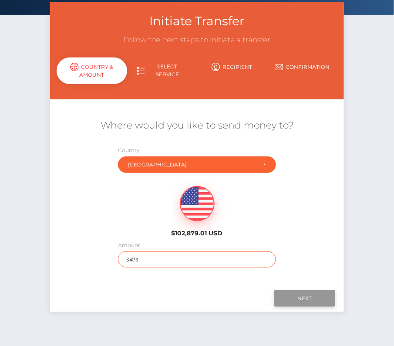
type input "3473"
click at [304, 295] on input "Next" at bounding box center [304, 298] width 61 height 17
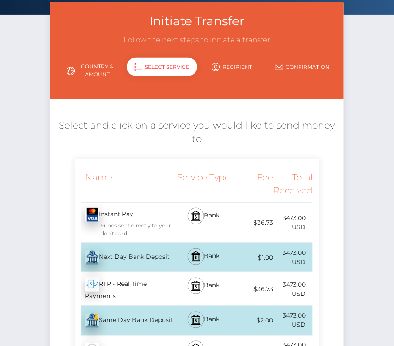
click at [127, 262] on div "Next Day Bank Deposit - USD" at bounding box center [124, 257] width 99 height 24
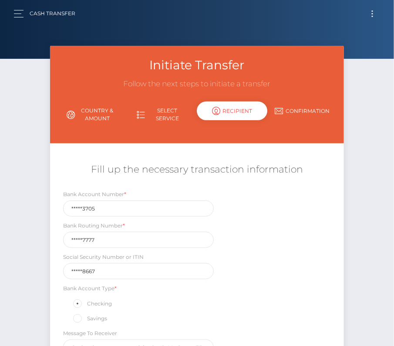
scroll to position [102, 0]
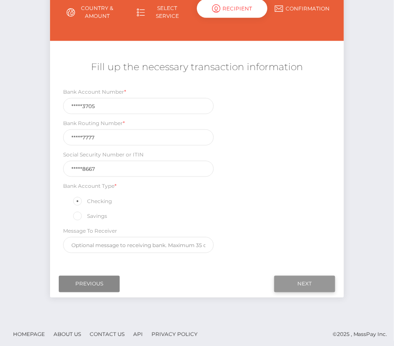
click at [318, 277] on input "Next" at bounding box center [304, 284] width 61 height 17
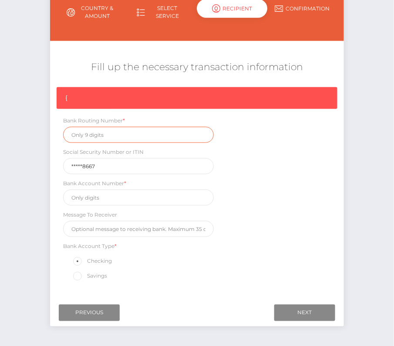
click at [83, 139] on input "text" at bounding box center [138, 135] width 151 height 16
paste input "286377777"
type input "286377777"
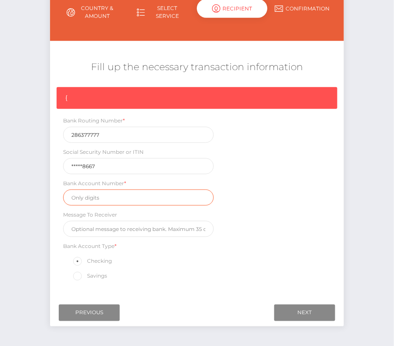
click at [101, 196] on input "text" at bounding box center [138, 198] width 151 height 16
paste input "221053705"
type input "221053705"
click at [251, 250] on div "{ Bank Routing Number * 286377777 Social Security Number or ITIN *****8667 Bank…" at bounding box center [197, 186] width 294 height 199
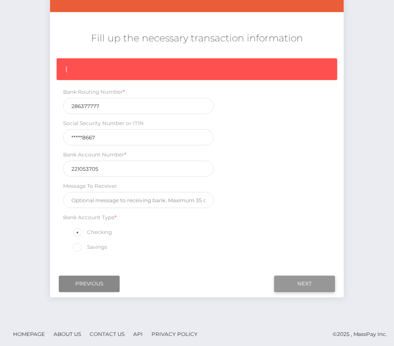
click at [298, 281] on input "Next" at bounding box center [304, 284] width 61 height 17
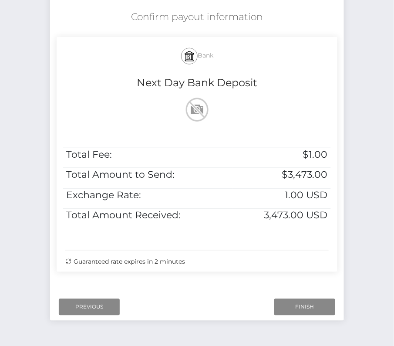
scroll to position [155, 0]
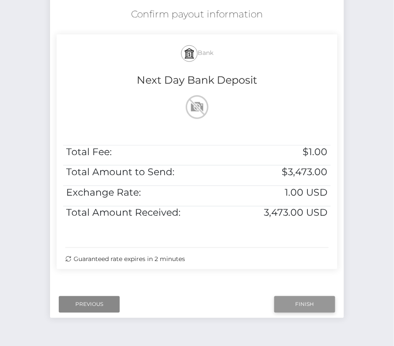
click at [308, 300] on input "Finish" at bounding box center [304, 304] width 61 height 17
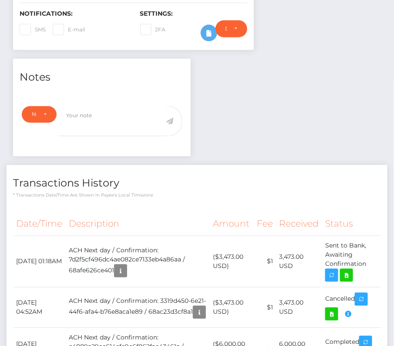
scroll to position [264, 0]
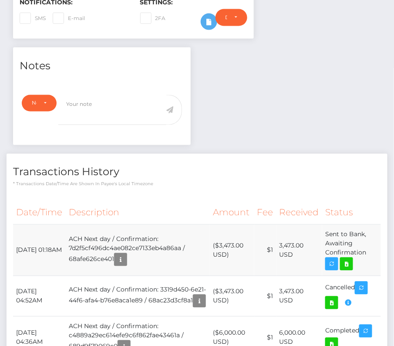
drag, startPoint x: 14, startPoint y: 227, endPoint x: 370, endPoint y: 241, distance: 356.2
click at [370, 241] on tr "August 28, 2025 01:18AM ACH Next day / Confirmation: 7d2f5cf496dc4ae082ce7133eb…" at bounding box center [197, 250] width 368 height 51
copy tbody "August 28, 2025 01:18AM ACH Next day / Confirmation: 7d2f5cf496dc4ae082ce7133eb…"
click at [348, 259] on icon at bounding box center [347, 264] width 10 height 11
click at [43, 276] on td "August 25, 2025 04:52AM" at bounding box center [39, 296] width 53 height 41
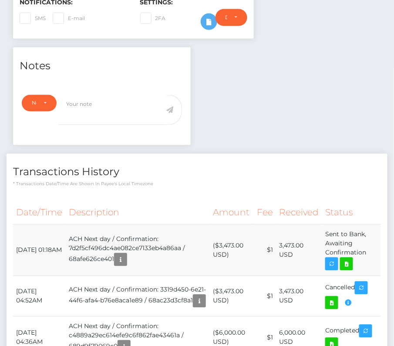
click at [80, 232] on td "ACH Next day / Confirmation: 7d2f5cf496dc4ae082ce7133eb4a86aa / 68afe626ce401" at bounding box center [138, 250] width 144 height 51
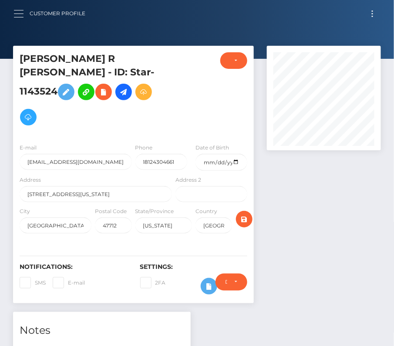
click at [18, 13] on button "button" at bounding box center [22, 14] width 16 height 12
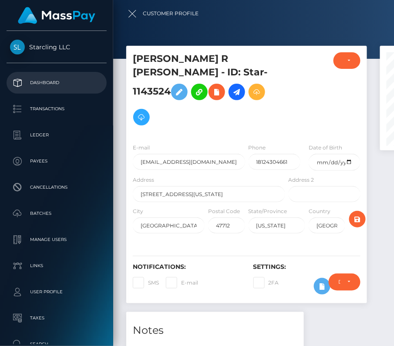
click at [42, 77] on p "Dashboard" at bounding box center [56, 82] width 93 height 13
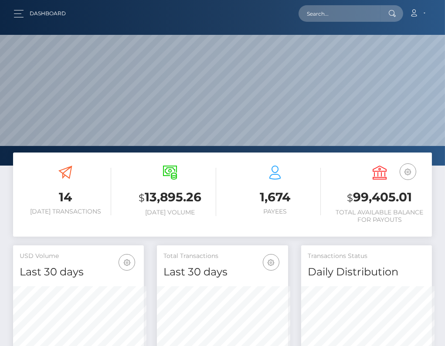
scroll to position [435536, 435598]
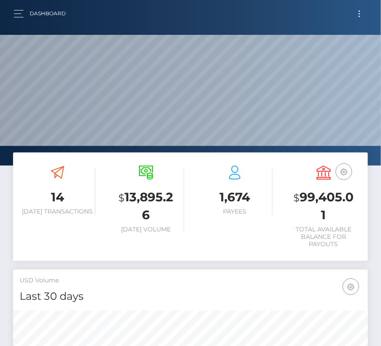
scroll to position [154, 171]
click at [20, 12] on button "button" at bounding box center [22, 14] width 16 height 12
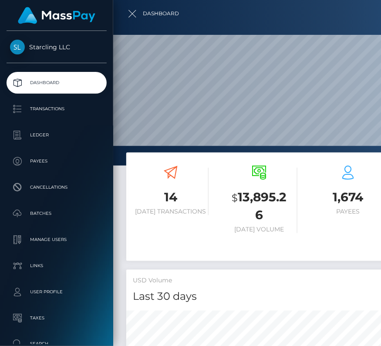
click at [339, 34] on div at bounding box center [303, 173] width 381 height 346
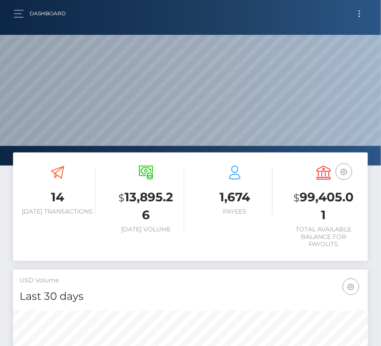
click at [363, 12] on button "Toggle navigation" at bounding box center [360, 14] width 16 height 12
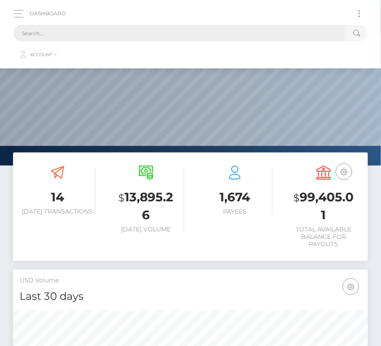
click at [228, 29] on input "text" at bounding box center [180, 33] width 332 height 17
paste input "2678"
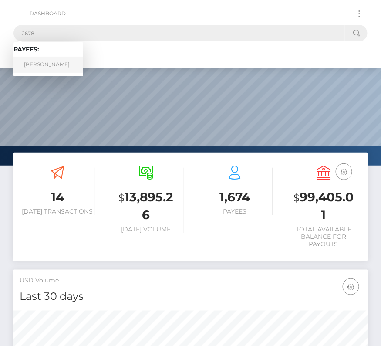
type input "2678"
click at [42, 67] on link "Marvin Rivera" at bounding box center [49, 65] width 70 height 16
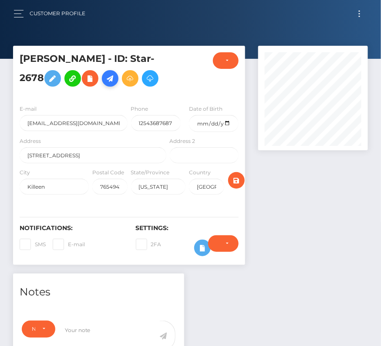
click at [105, 77] on icon at bounding box center [110, 78] width 10 height 11
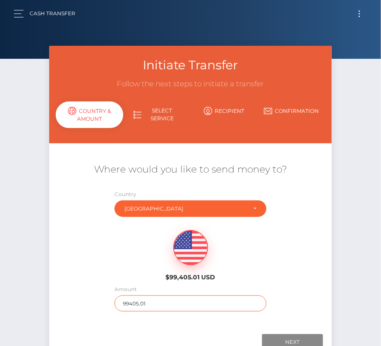
click at [146, 303] on input "99405.01" at bounding box center [191, 303] width 152 height 16
type input "383"
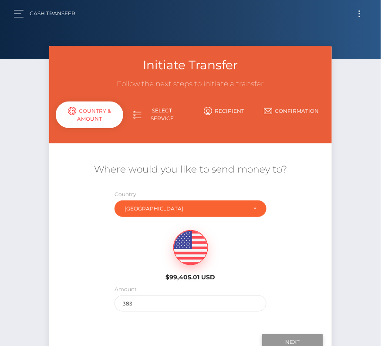
click at [301, 340] on input "Next" at bounding box center [292, 342] width 61 height 17
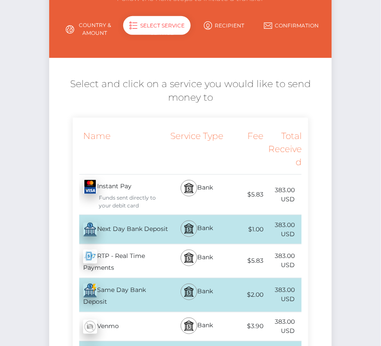
scroll to position [99, 0]
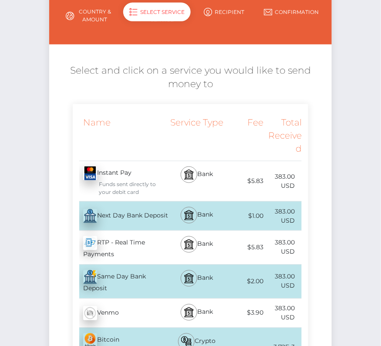
click at [135, 210] on div "Next Day Bank Deposit - USD" at bounding box center [120, 216] width 95 height 24
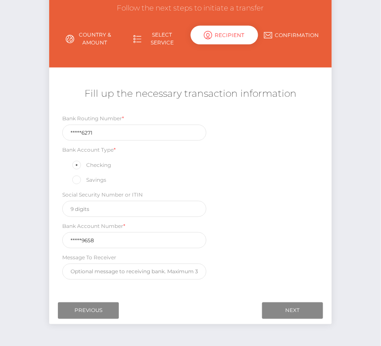
scroll to position [81, 0]
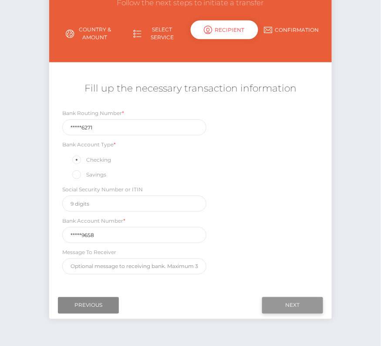
click at [285, 298] on input "Next" at bounding box center [292, 305] width 61 height 17
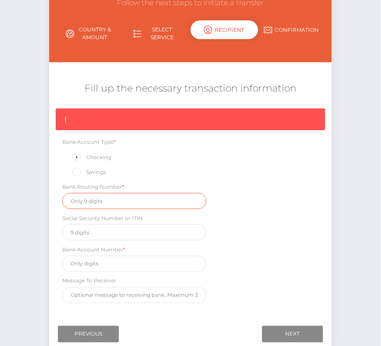
click at [81, 200] on input "text" at bounding box center [134, 201] width 144 height 16
paste input "111906271"
type input "111906271"
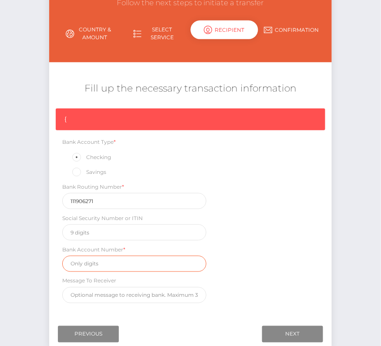
click at [110, 265] on input "text" at bounding box center [134, 264] width 144 height 16
paste input "019949658"
type input "019949658"
click at [270, 263] on div "{ Bank Account Type * Checking Savings Bank Routing Number * 111906271 Social S…" at bounding box center [190, 207] width 283 height 199
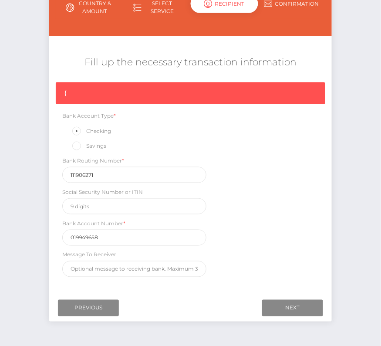
scroll to position [114, 0]
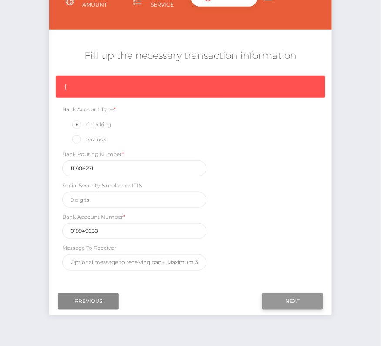
click at [286, 295] on input "Next" at bounding box center [292, 301] width 61 height 17
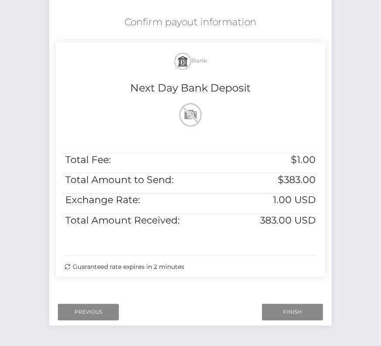
scroll to position [164, 0]
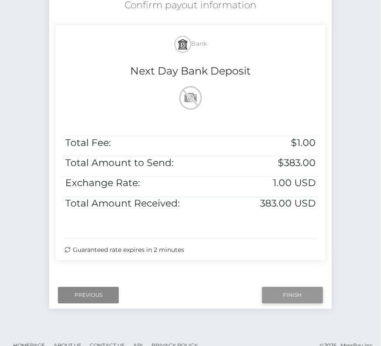
click at [303, 298] on input "Finish" at bounding box center [292, 295] width 61 height 17
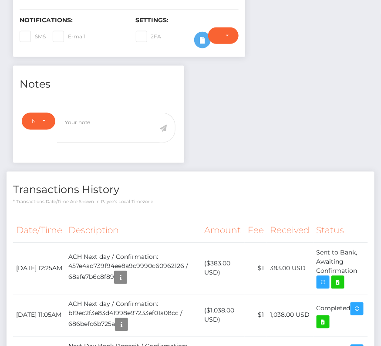
scroll to position [245, 0]
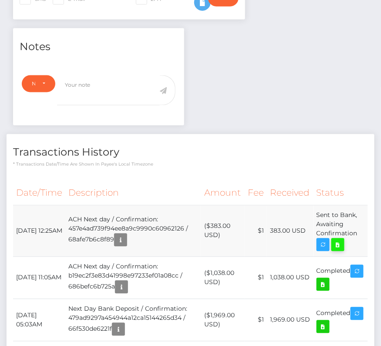
click at [342, 242] on icon at bounding box center [338, 245] width 10 height 11
click at [41, 230] on td "[DATE] 12:25AM" at bounding box center [39, 230] width 52 height 51
drag, startPoint x: 14, startPoint y: 220, endPoint x: 360, endPoint y: 229, distance: 346.5
click at [360, 229] on tr "[DATE] 12:25AM ACH Next day / Confirmation: 457e4ad739f94ee8a9c9990c60962126 / …" at bounding box center [190, 230] width 355 height 51
copy tr "[DATE] 12:25AM ACH Next day / Confirmation: 457e4ad739f94ee8a9c9990c60962126 / …"
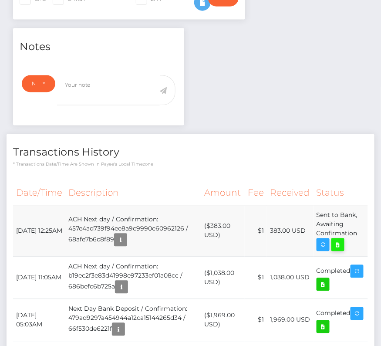
click at [342, 242] on icon at bounding box center [338, 245] width 10 height 11
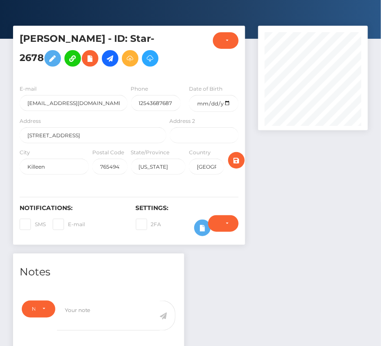
scroll to position [0, 0]
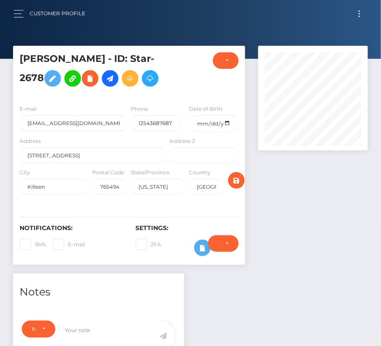
click at [362, 10] on button "Toggle navigation" at bounding box center [360, 14] width 16 height 12
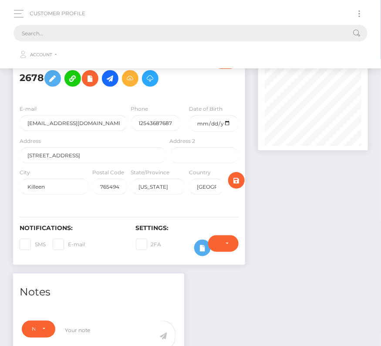
click at [188, 31] on input "text" at bounding box center [180, 33] width 332 height 17
paste input "612606"
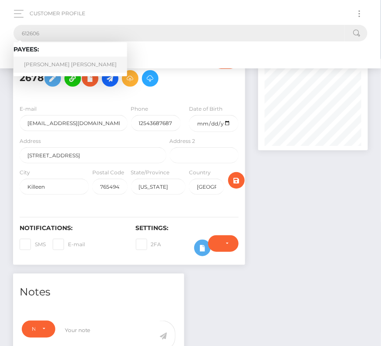
type input "612606"
click at [52, 63] on link "Javier Merida Garcia" at bounding box center [71, 65] width 114 height 16
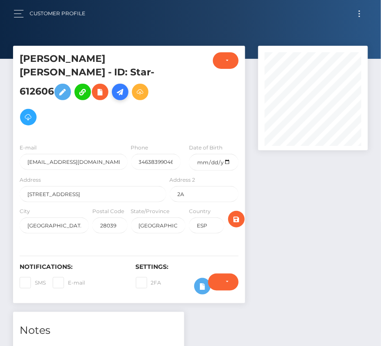
click at [125, 87] on icon at bounding box center [120, 92] width 10 height 11
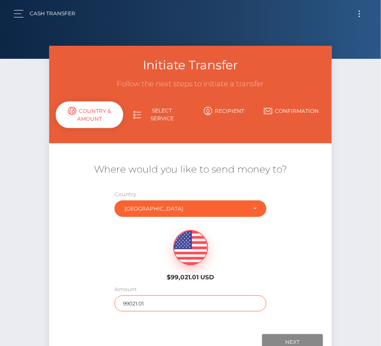
click at [144, 301] on input "99021.01" at bounding box center [191, 303] width 152 height 16
type input "628"
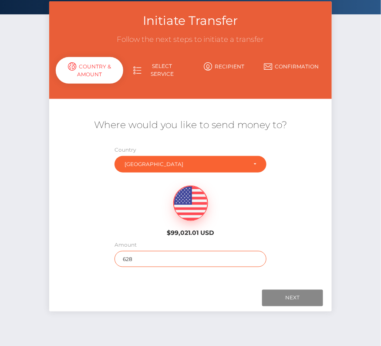
scroll to position [52, 0]
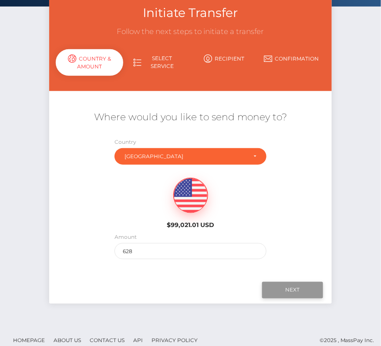
click at [285, 287] on input "Next" at bounding box center [292, 290] width 61 height 17
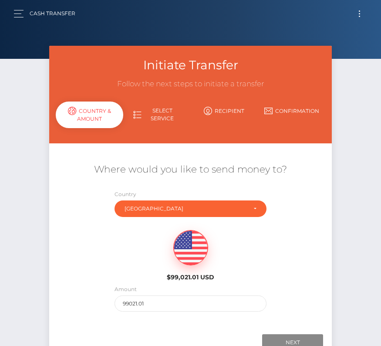
scroll to position [52, 0]
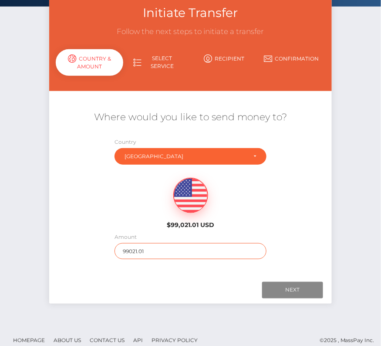
click at [141, 248] on input "99021.01" at bounding box center [191, 251] width 152 height 16
type input "628"
click at [314, 244] on div "Where would you like to send money to? Country Abkhazia Afghanistan Albania Alg…" at bounding box center [190, 184] width 283 height 157
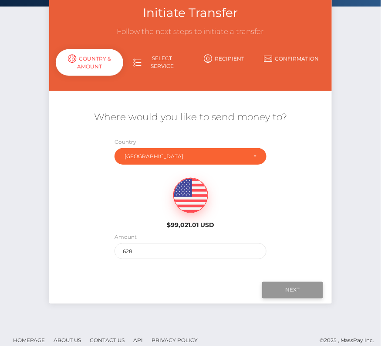
click at [288, 293] on input "Next" at bounding box center [292, 290] width 61 height 17
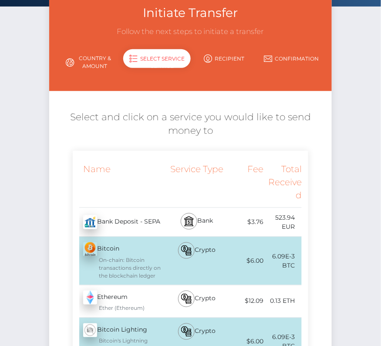
click at [135, 220] on div "Bank Deposit - SEPA - EUR" at bounding box center [120, 222] width 95 height 24
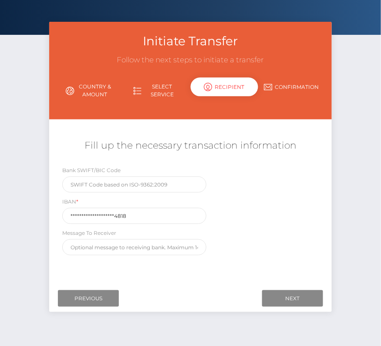
scroll to position [25, 0]
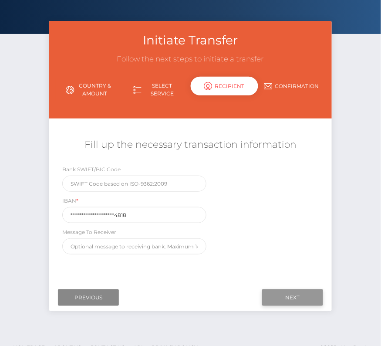
click at [290, 295] on input "Next" at bounding box center [292, 297] width 61 height 17
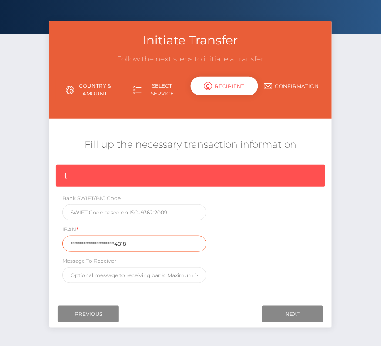
drag, startPoint x: 152, startPoint y: 243, endPoint x: 42, endPoint y: 243, distance: 109.8
click at [42, 243] on div "Initiate Transfer Follow the next steps to initiate a transfer Country & Amount…" at bounding box center [190, 185] width 381 height 329
paste input "ES73 0182 4013 7302 0157"
click at [85, 243] on input "ES73 0182 4013 7302 0157 4818" at bounding box center [134, 244] width 144 height 16
click at [97, 243] on input "ES730182 4013 7302 0157 4818" at bounding box center [134, 244] width 144 height 16
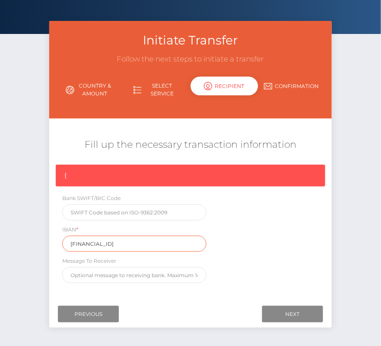
click at [108, 243] on input "ES7301824013 7302 0157 4818" at bounding box center [134, 244] width 144 height 16
click at [121, 241] on input "ES73018240137302 0157 4818" at bounding box center [134, 244] width 144 height 16
click at [132, 241] on input "ES730182401373020157 4818" at bounding box center [134, 244] width 144 height 16
type input "ES7301824013730201574818"
click at [189, 260] on div "Message To Receiver" at bounding box center [134, 269] width 144 height 27
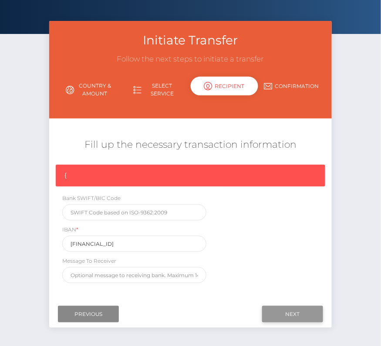
click at [287, 309] on input "Next" at bounding box center [292, 314] width 61 height 17
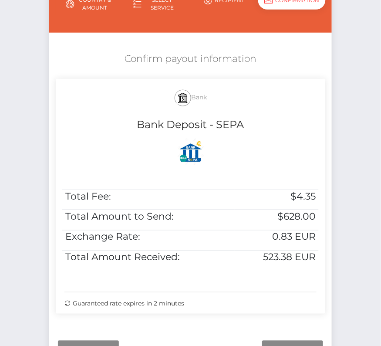
scroll to position [127, 0]
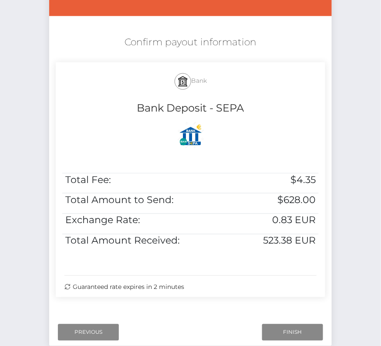
drag, startPoint x: 121, startPoint y: 35, endPoint x: 326, endPoint y: 235, distance: 286.5
click at [326, 235] on div "Confirm payout information Bank Bank Deposit - SEPA Total Fee: $4.35 Total Amou…" at bounding box center [190, 168] width 283 height 274
copy div "Confirm payout information Bank Bank Deposit - SEPA Total Fee: $4.35 Total Amou…"
click at [275, 330] on input "Finish" at bounding box center [292, 332] width 61 height 17
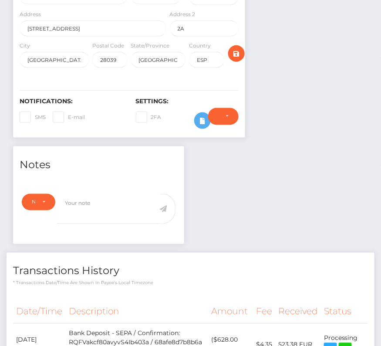
scroll to position [201, 0]
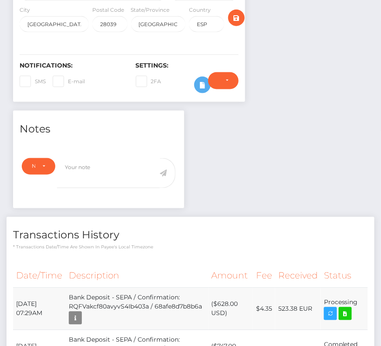
drag, startPoint x: 16, startPoint y: 286, endPoint x: 365, endPoint y: 291, distance: 349.0
click at [365, 291] on tr "August 28, 2025 07:29AM Bank Deposit - SEPA / Confirmation: RQFVakcf80avyvS4Ib4…" at bounding box center [190, 309] width 355 height 42
copy tbody "August 28, 2025 07:29AM Bank Deposit - SEPA / Confirmation: RQFVakcf80avyvS4Ib4…"
click at [346, 308] on icon at bounding box center [345, 313] width 10 height 11
click at [159, 228] on h4 "Transactions History" at bounding box center [190, 235] width 355 height 15
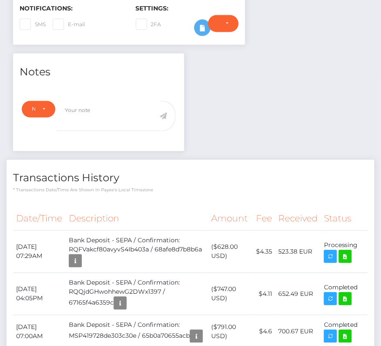
scroll to position [0, 0]
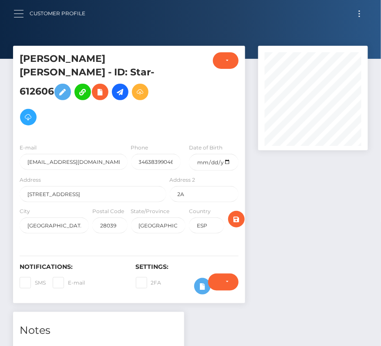
click at [24, 8] on button "button" at bounding box center [22, 14] width 16 height 12
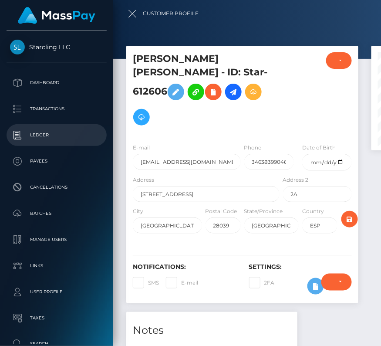
click at [40, 135] on p "Ledger" at bounding box center [56, 135] width 93 height 13
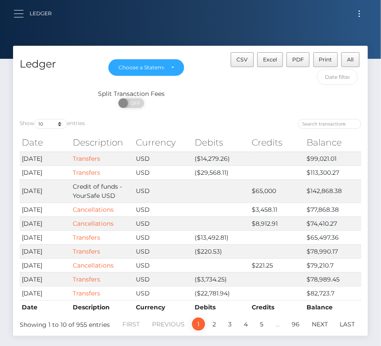
click at [17, 17] on span "button" at bounding box center [19, 17] width 10 height 0
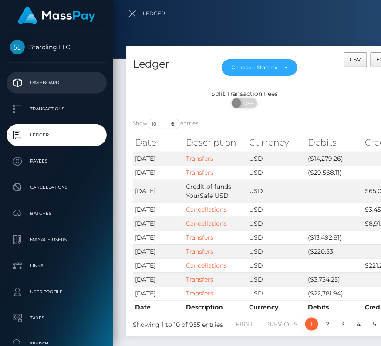
click at [37, 78] on p "Dashboard" at bounding box center [56, 82] width 93 height 13
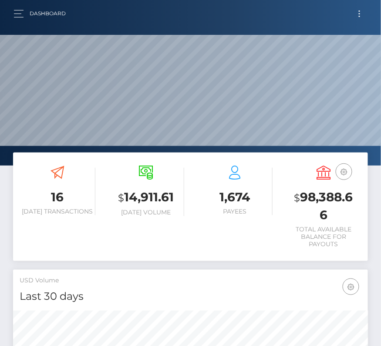
scroll to position [154, 171]
click at [361, 12] on button "Toggle navigation" at bounding box center [360, 14] width 16 height 12
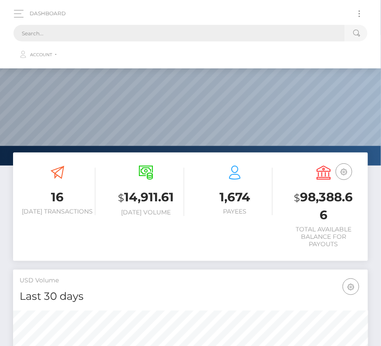
click at [140, 34] on input "text" at bounding box center [180, 33] width 332 height 17
paste input "749542"
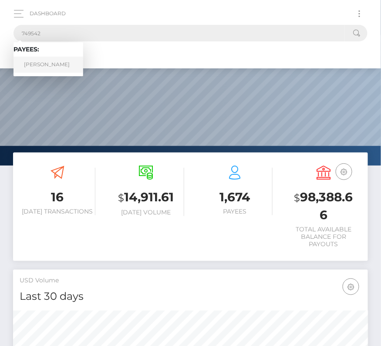
type input "749542"
click at [50, 62] on link "[PERSON_NAME]" at bounding box center [49, 65] width 70 height 16
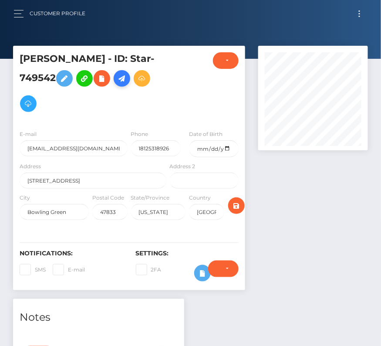
click at [127, 80] on icon at bounding box center [122, 78] width 10 height 11
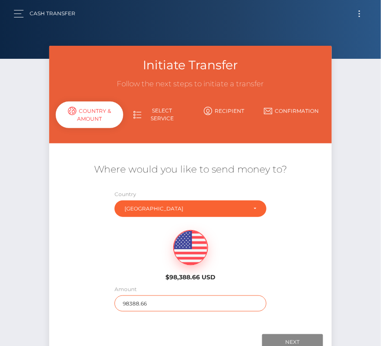
click at [139, 304] on input "98388.66" at bounding box center [191, 303] width 152 height 16
type input "300"
click at [307, 288] on div "Where would you like to send money to? Country Abkhazia Afghanistan Albania Alg…" at bounding box center [190, 237] width 283 height 157
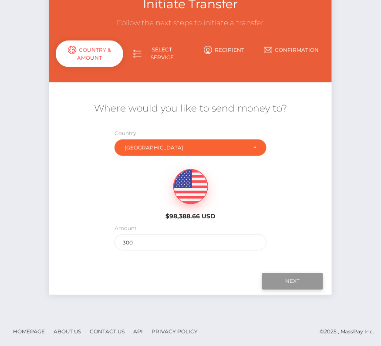
click at [299, 276] on input "Next" at bounding box center [292, 281] width 61 height 17
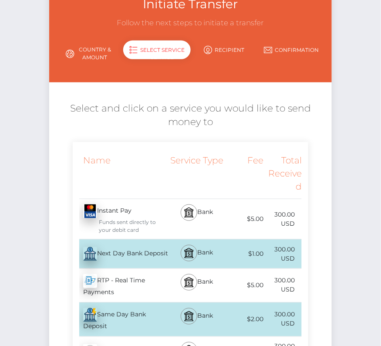
click at [134, 256] on div "Next Day Bank Deposit - USD" at bounding box center [120, 254] width 95 height 24
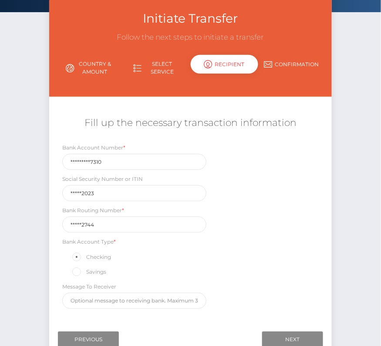
scroll to position [58, 0]
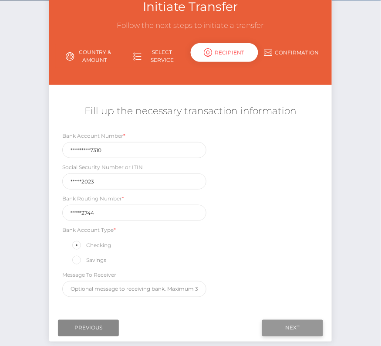
click at [293, 324] on input "Next" at bounding box center [292, 328] width 61 height 17
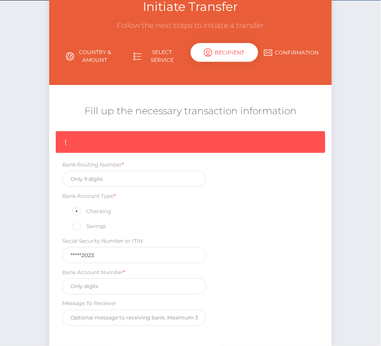
scroll to position [74, 0]
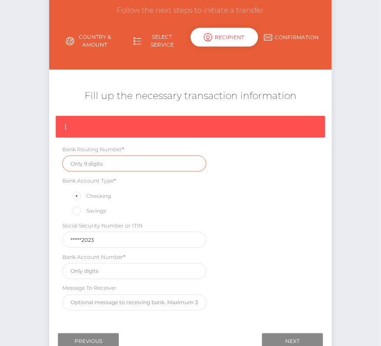
click at [109, 162] on input "text" at bounding box center [134, 164] width 144 height 16
paste input "274972744"
type input "274972744"
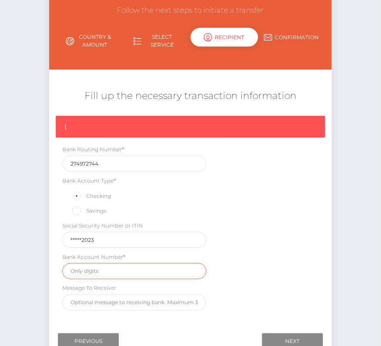
click at [94, 265] on input "text" at bounding box center [134, 271] width 144 height 16
paste input "1510031197310"
type input "1510031197310"
click at [271, 273] on div "{ Bank Routing Number * 274972744 Bank Account Type * Checking Savings Social S…" at bounding box center [190, 215] width 283 height 199
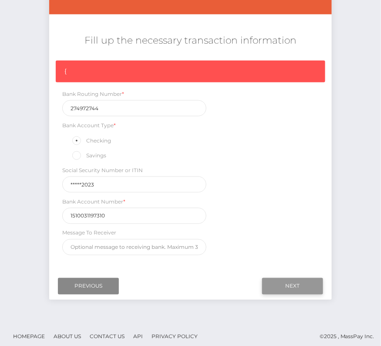
click at [294, 280] on input "Next" at bounding box center [292, 286] width 61 height 17
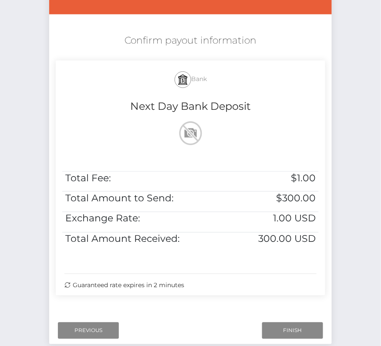
scroll to position [162, 0]
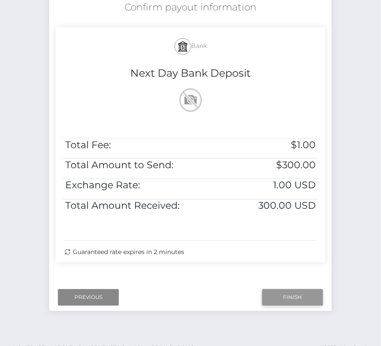
click at [305, 292] on input "Finish" at bounding box center [292, 297] width 61 height 17
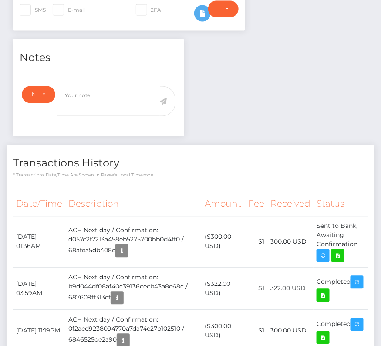
scroll to position [268, 0]
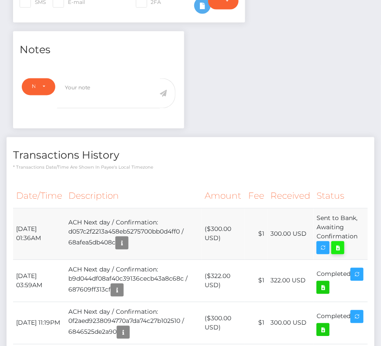
click at [340, 246] on icon at bounding box center [338, 248] width 10 height 11
click at [55, 227] on td "August 28, 2025 01:36AM" at bounding box center [39, 233] width 52 height 51
drag, startPoint x: 15, startPoint y: 226, endPoint x: 364, endPoint y: 230, distance: 348.6
click at [364, 230] on tr "August 28, 2025 01:36AM ACH Next day / Confirmation: d057c2f2213a458eb5275700bb…" at bounding box center [190, 233] width 355 height 51
copy tr "August 28, 2025 01:36AM ACH Next day / Confirmation: d057c2f2213a458eb5275700bb…"
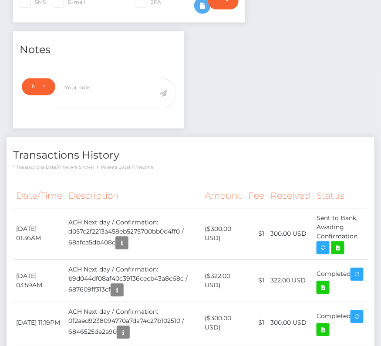
click at [161, 155] on h4 "Transactions History" at bounding box center [190, 155] width 355 height 15
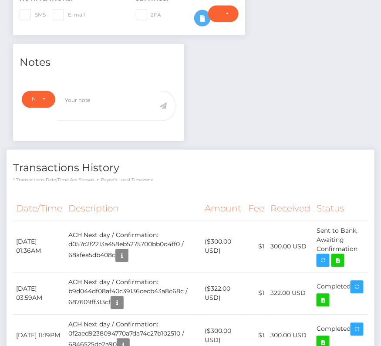
scroll to position [0, 0]
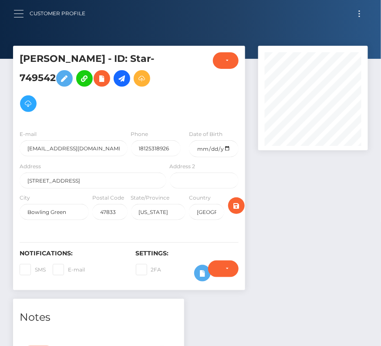
click at [16, 14] on button "button" at bounding box center [22, 14] width 16 height 12
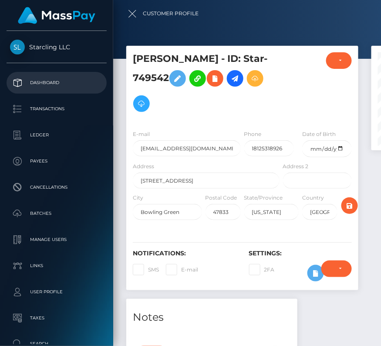
click at [28, 88] on p "Dashboard" at bounding box center [56, 82] width 93 height 13
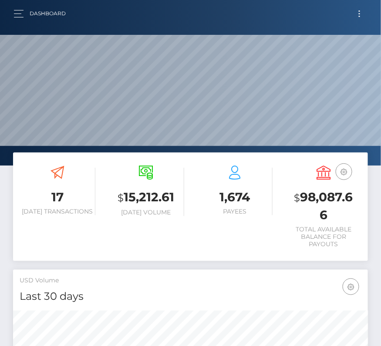
scroll to position [154, 171]
